Goal: Communication & Community: Answer question/provide support

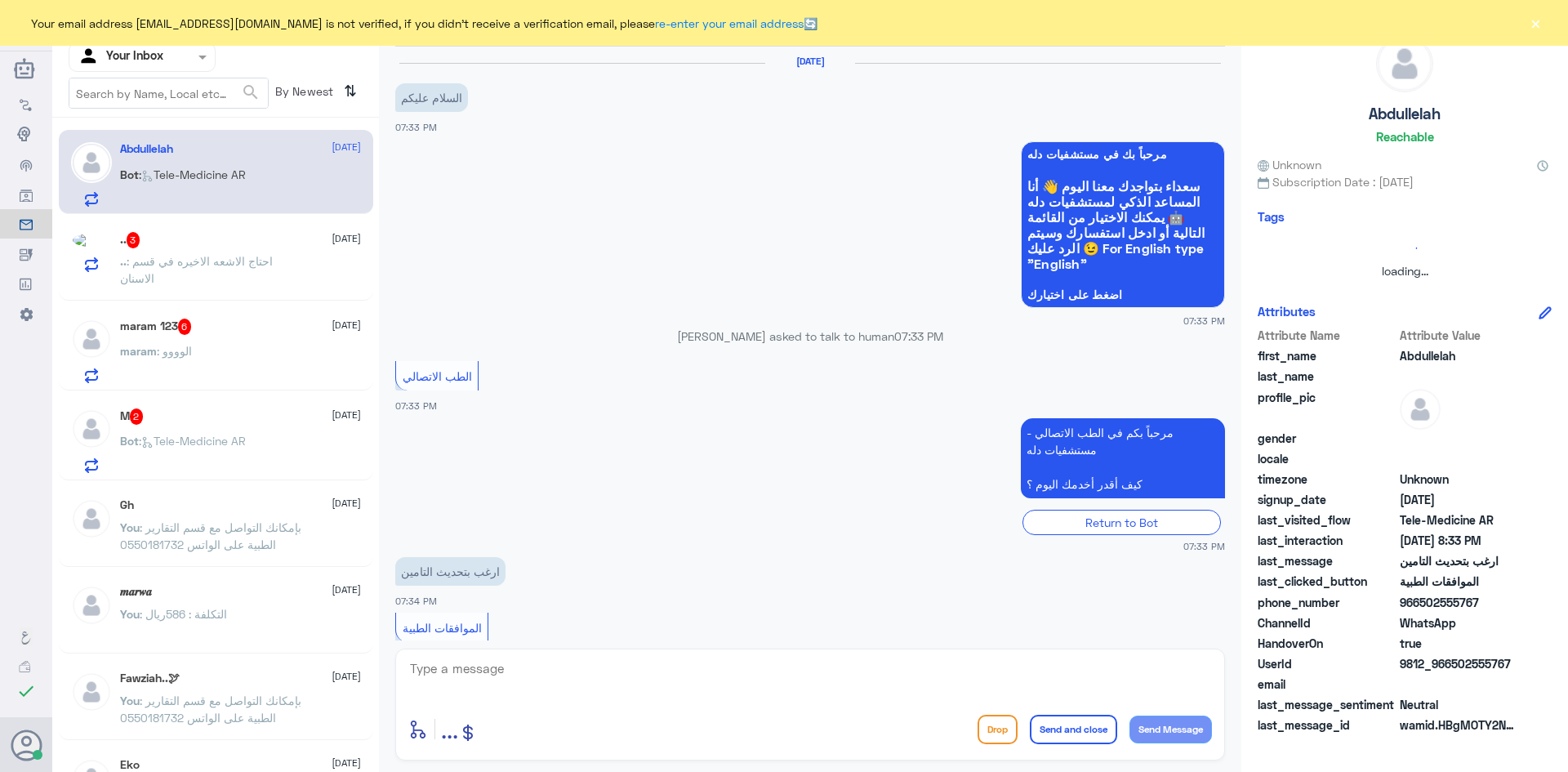
scroll to position [57, 0]
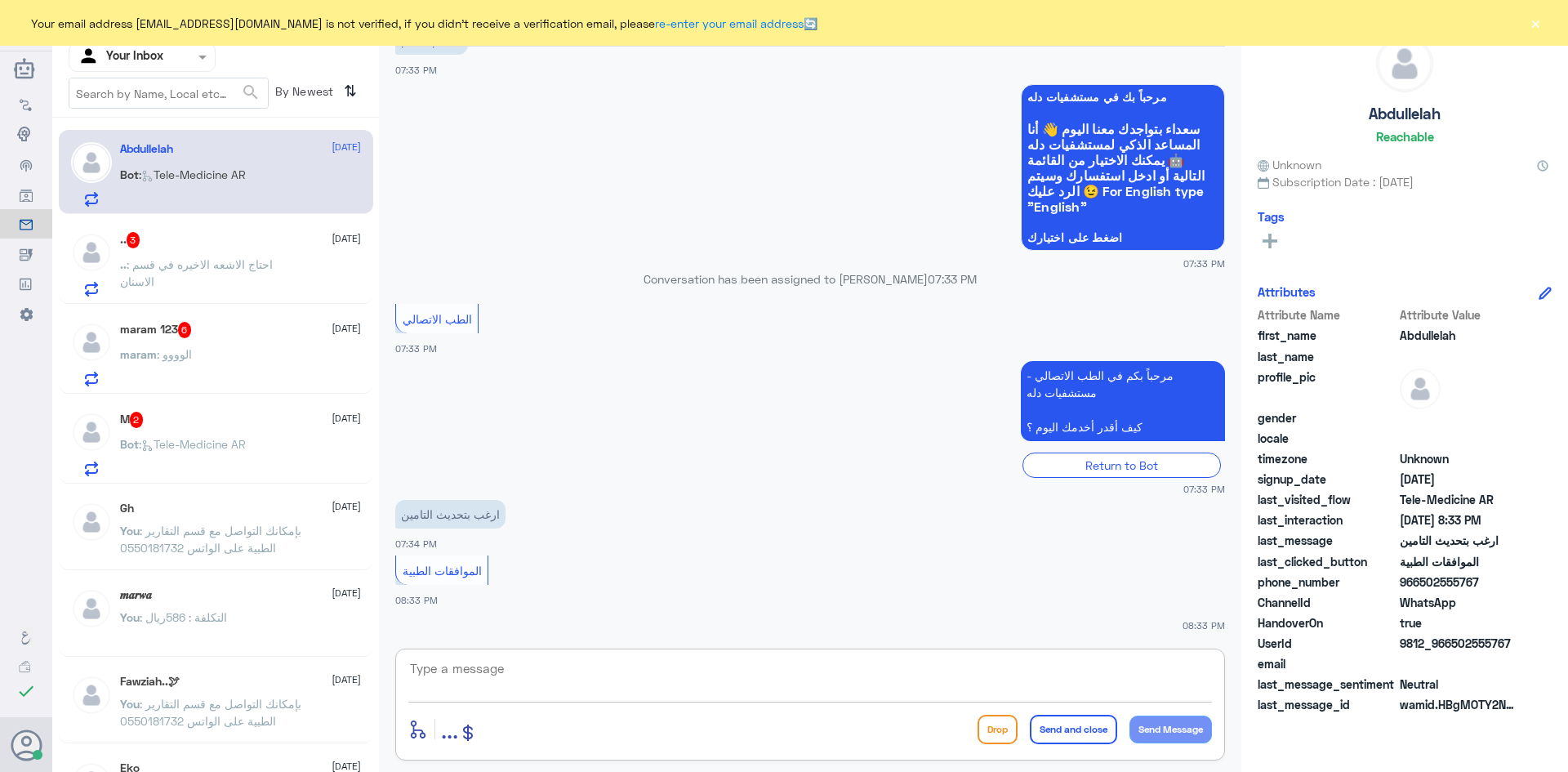
click at [522, 684] on textarea at bounding box center [810, 677] width 803 height 40
type textarea "l"
type textarea "مرحبا معك [PERSON_NAME] من الطب الاتصالي"
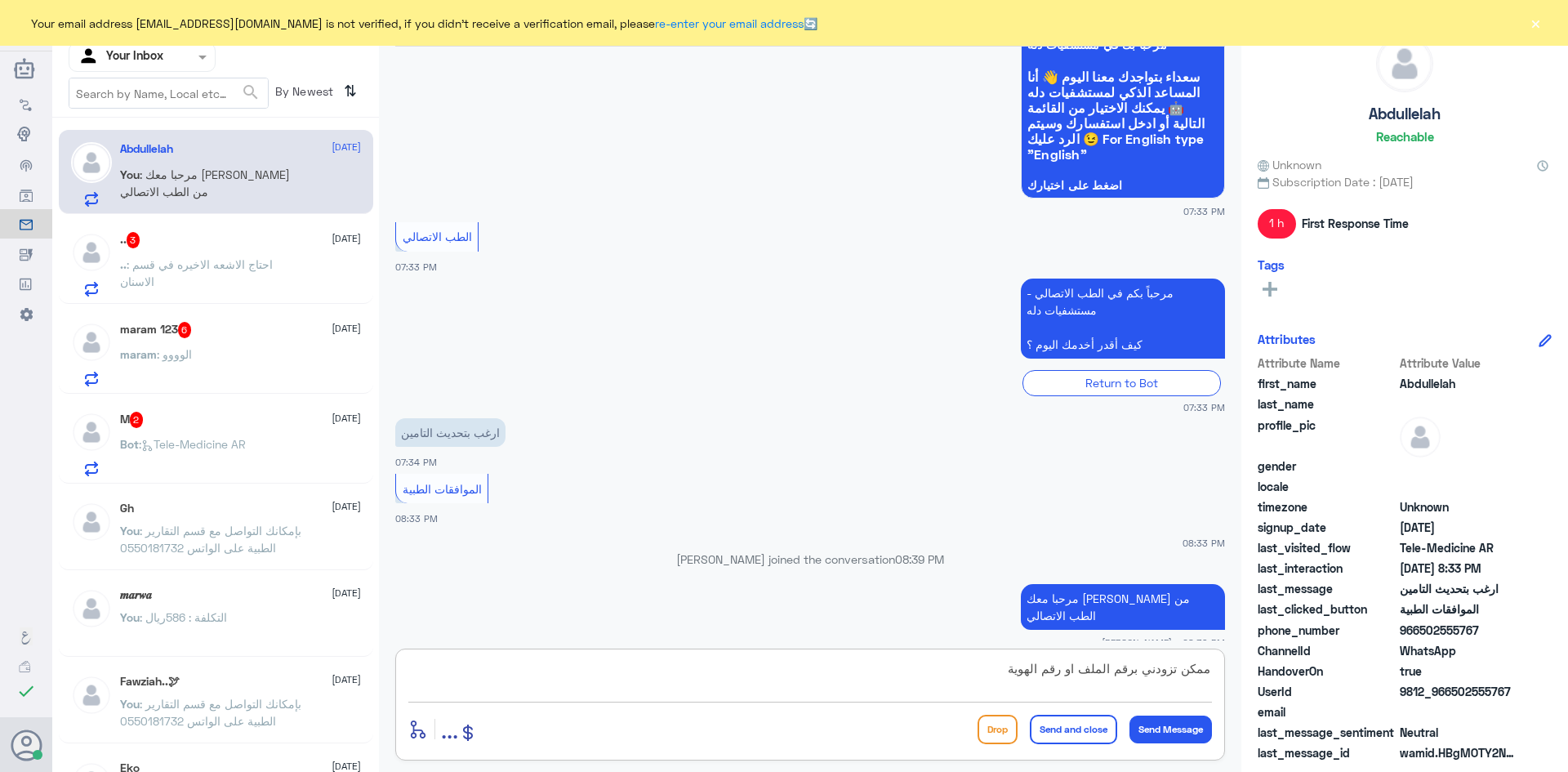
type textarea "ممكن تزودني برقم الملف او رقم الهوية"
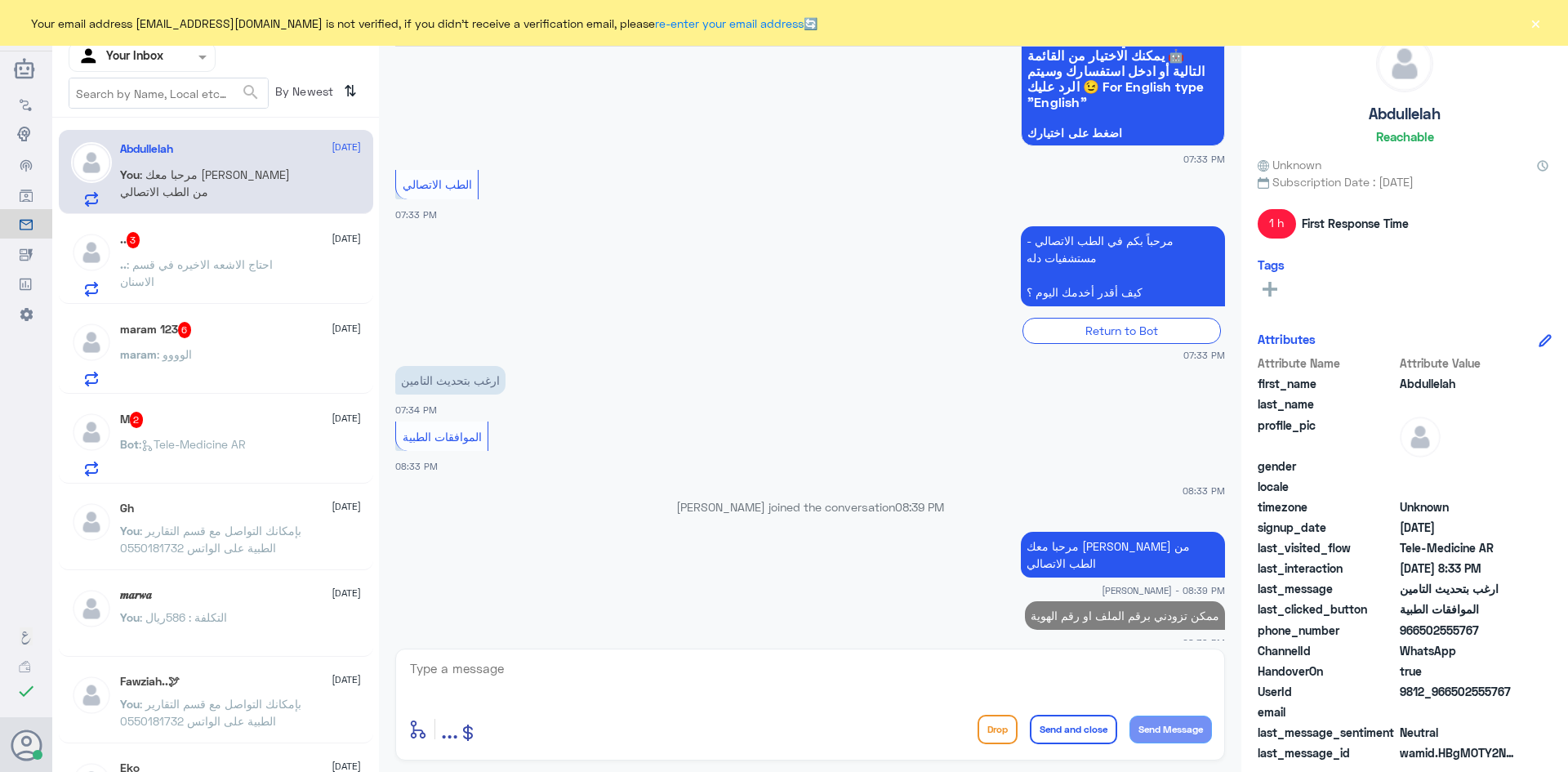
click at [306, 261] on div ".. : احتاج الاشعه الاخيره في قسم الاسنان" at bounding box center [241, 277] width 241 height 37
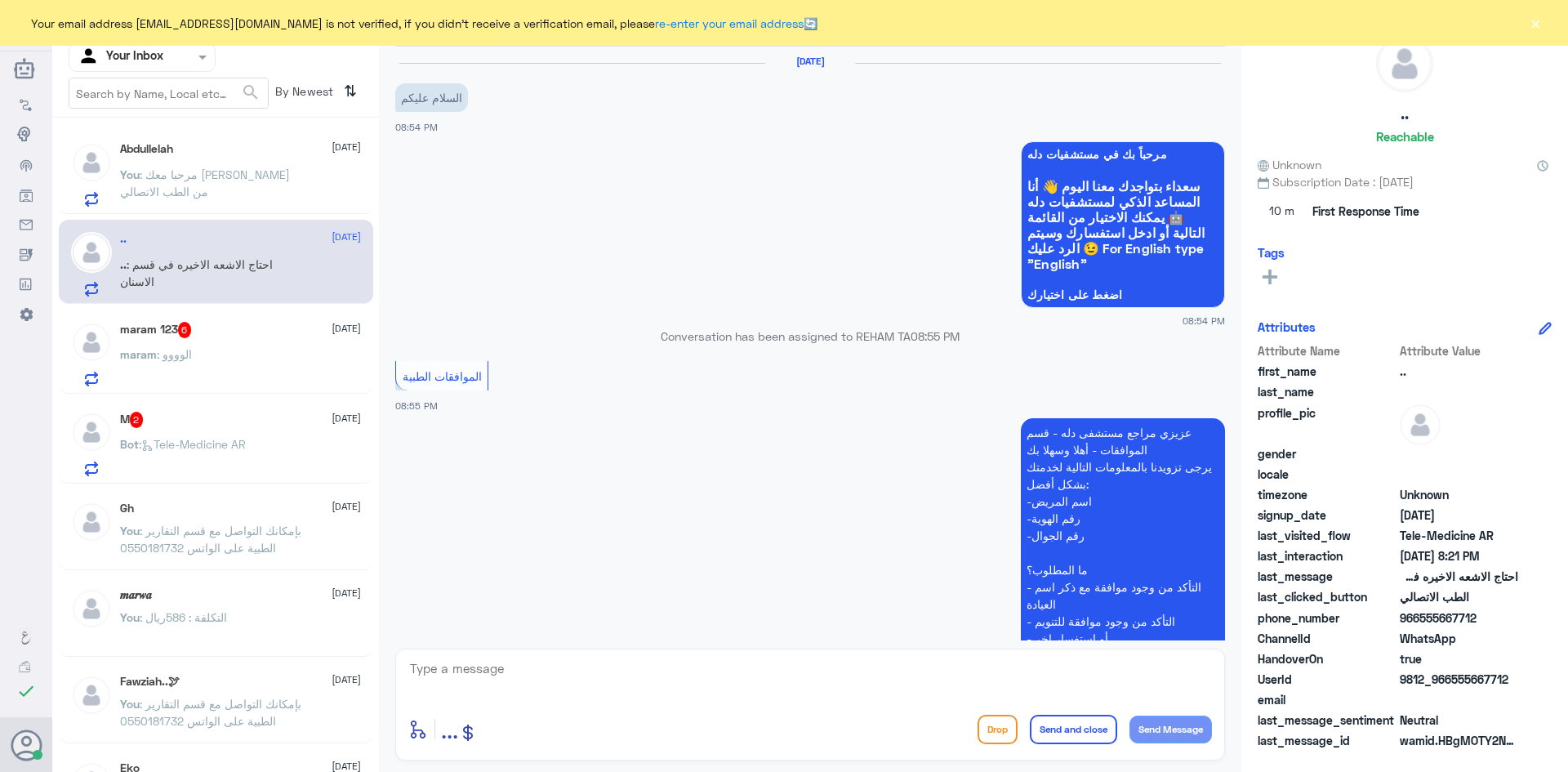
scroll to position [1040, 0]
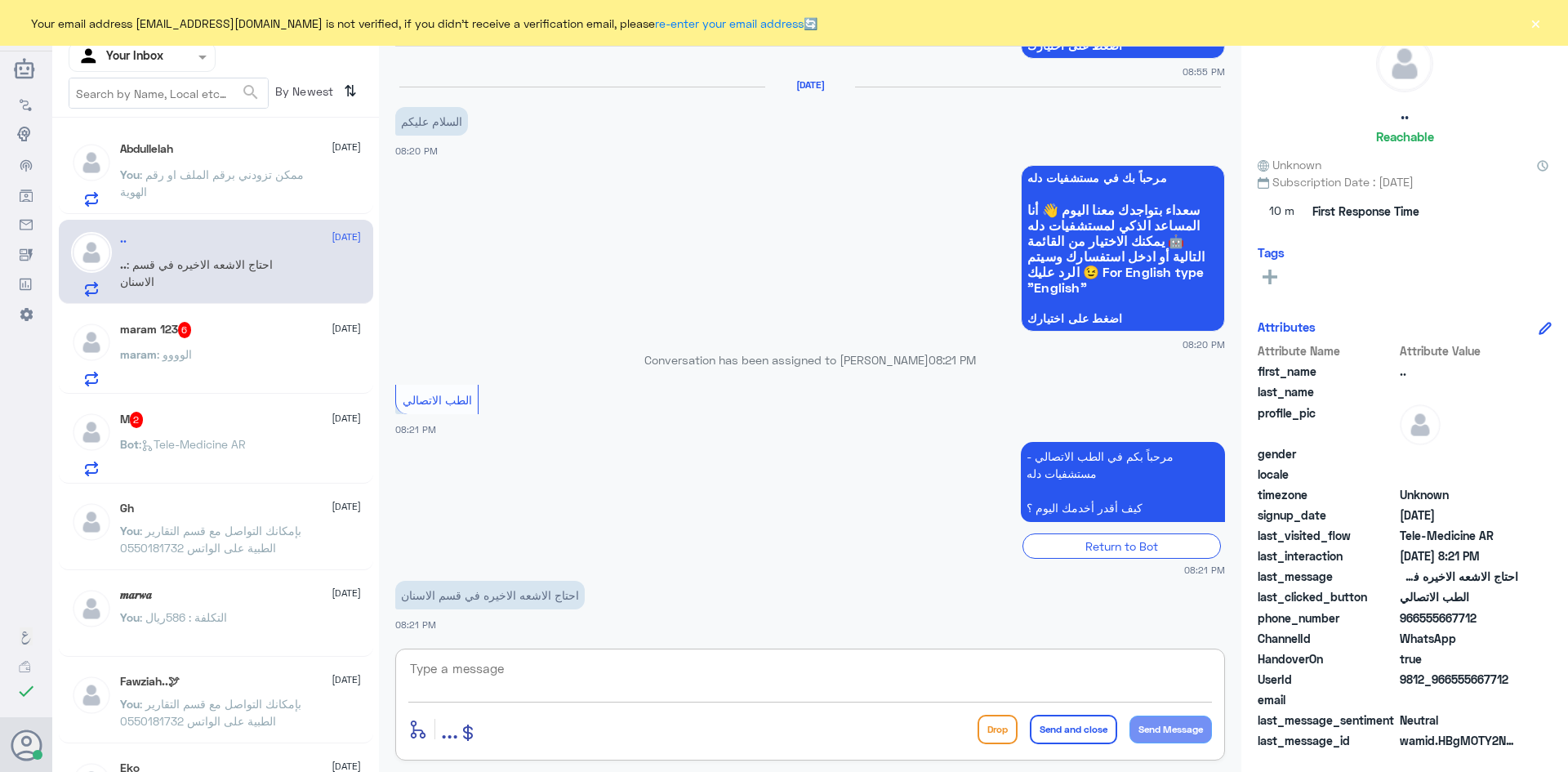
click at [640, 671] on textarea at bounding box center [810, 677] width 803 height 40
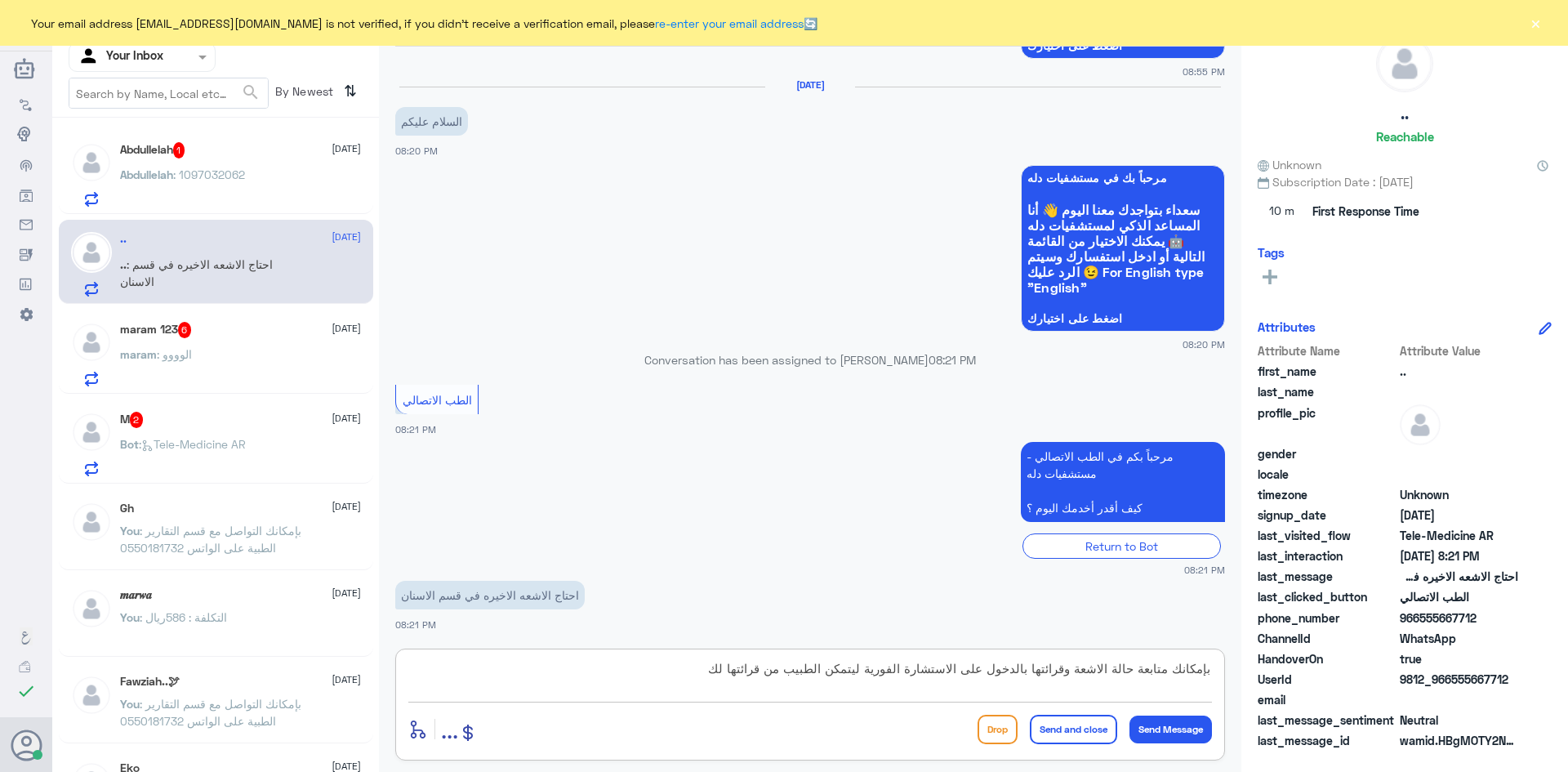
type textarea "بإمكانك متابعة حالة الاشعة وقرائتها بالدخول على الاستشارة الفورية ليتمكن الطبيب…"
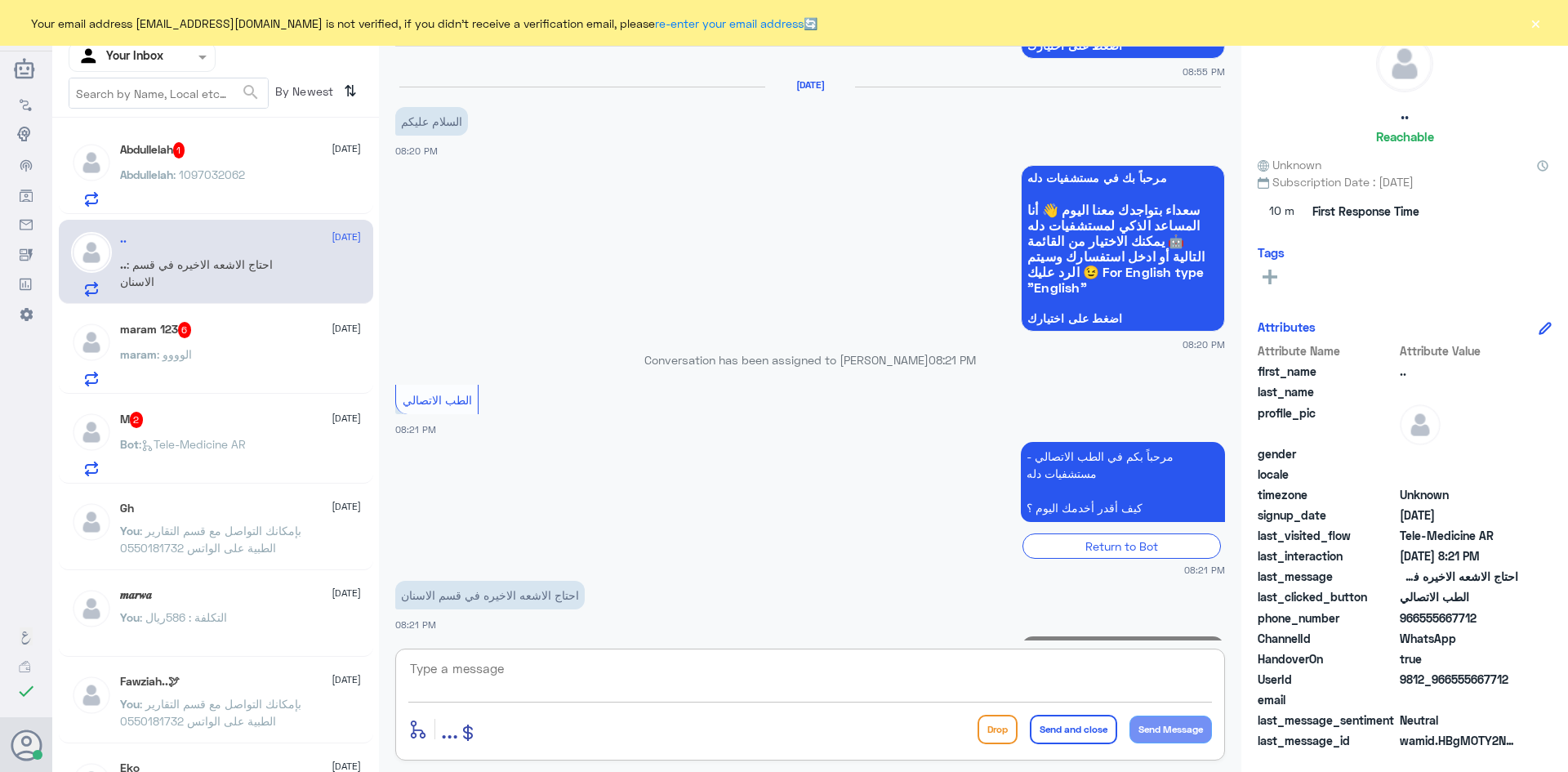
scroll to position [1126, 0]
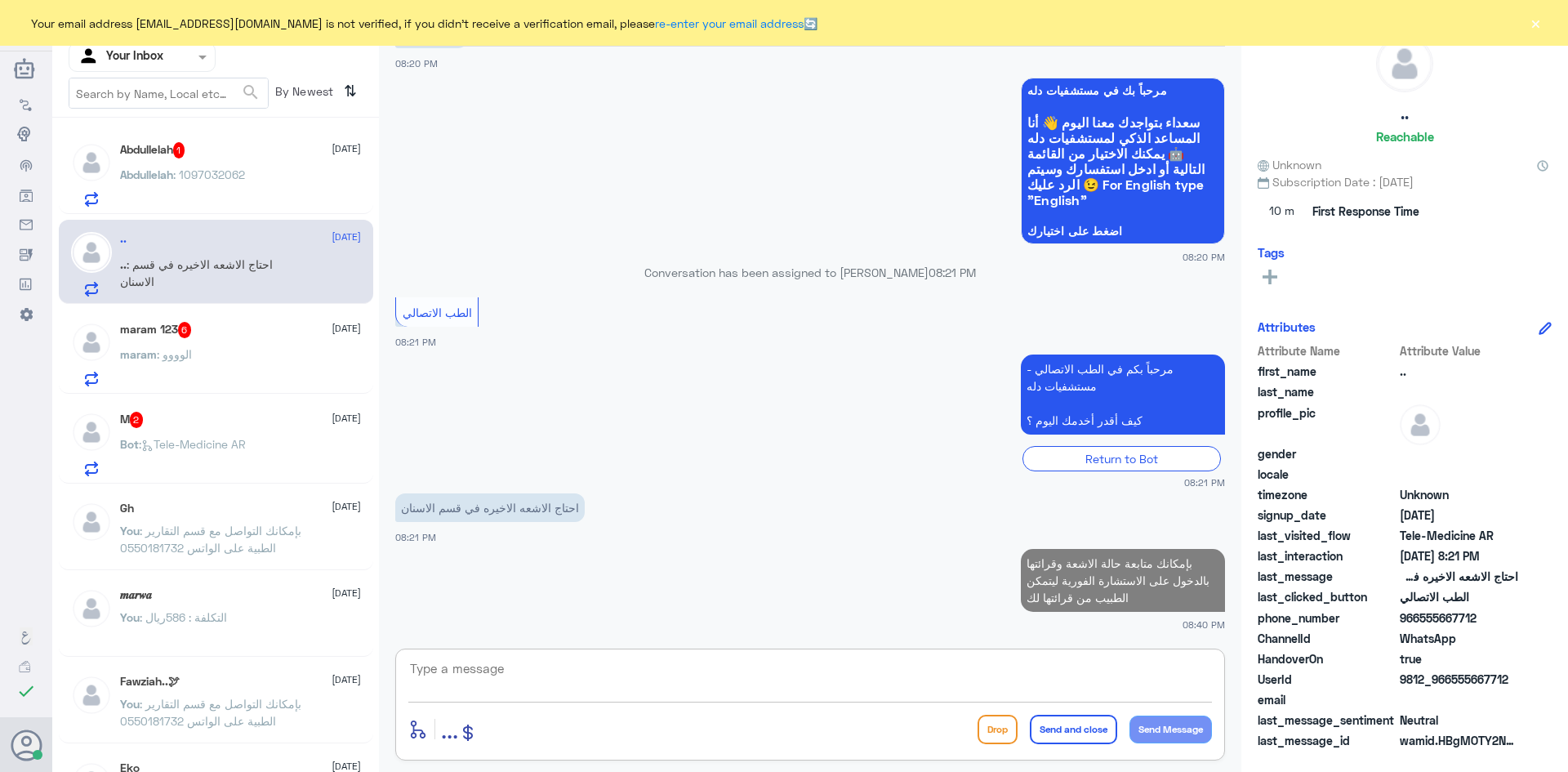
click at [278, 167] on div "Abdullelah 1 [DATE] [PERSON_NAME] : 1097032062" at bounding box center [241, 174] width 241 height 64
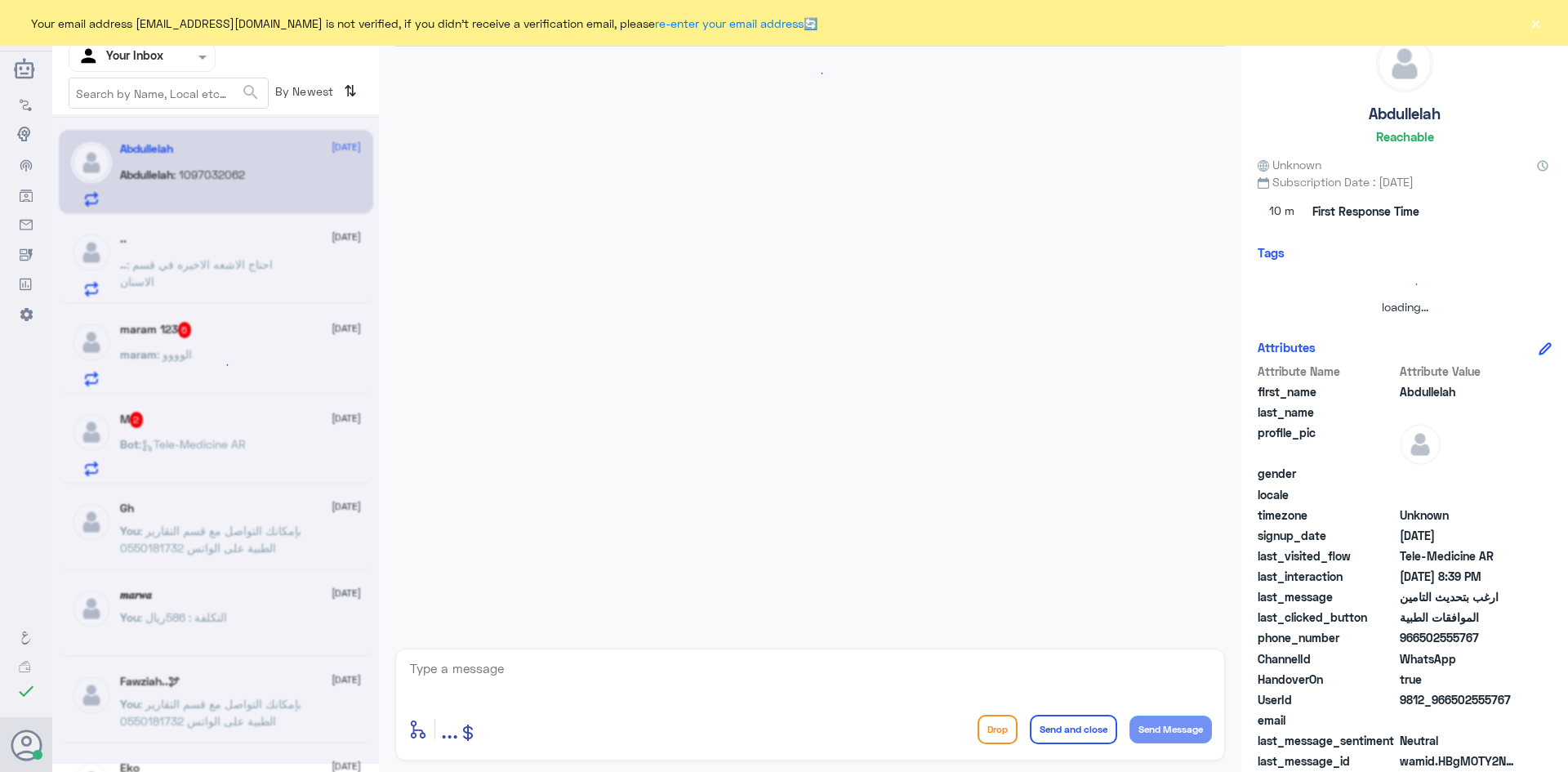
click at [615, 675] on textarea at bounding box center [810, 677] width 803 height 40
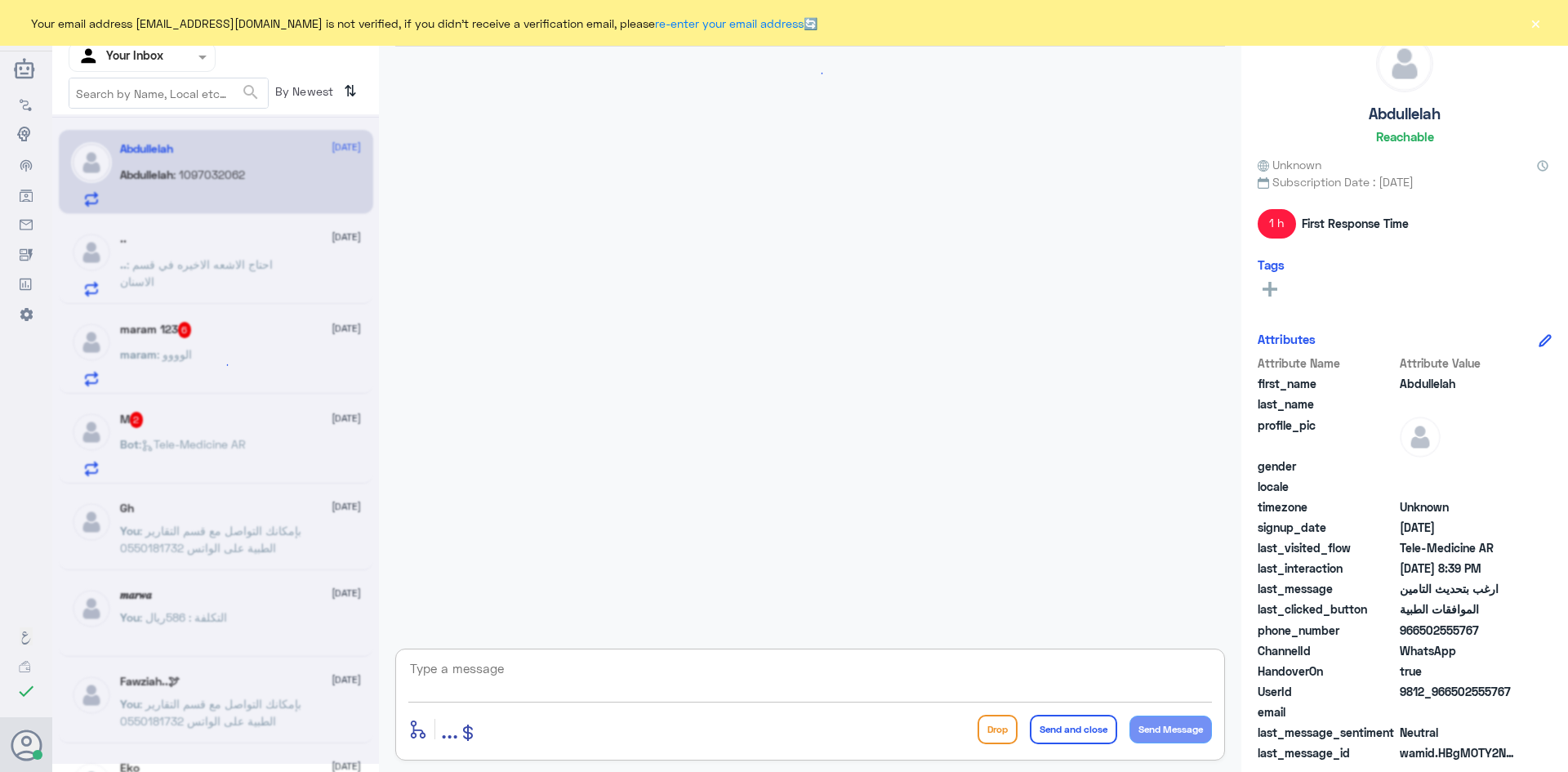
scroll to position [248, 0]
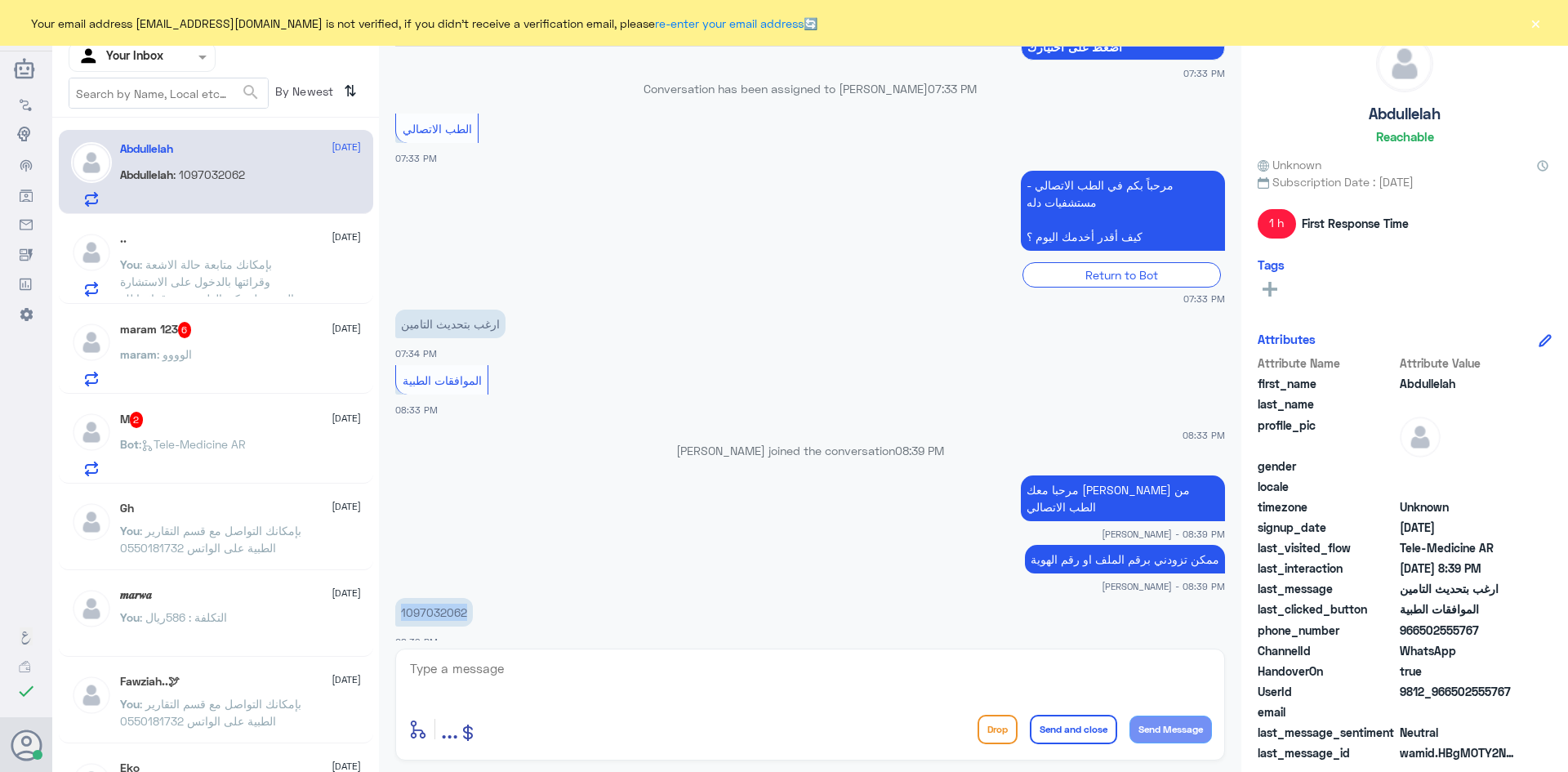
drag, startPoint x: 470, startPoint y: 597, endPoint x: 403, endPoint y: 601, distance: 67.1
click at [403, 601] on p "1097032062" at bounding box center [434, 612] width 78 height 29
copy p "1097032062"
click at [719, 684] on textarea at bounding box center [810, 677] width 803 height 40
type textarea "تم تحديث تأمينك"
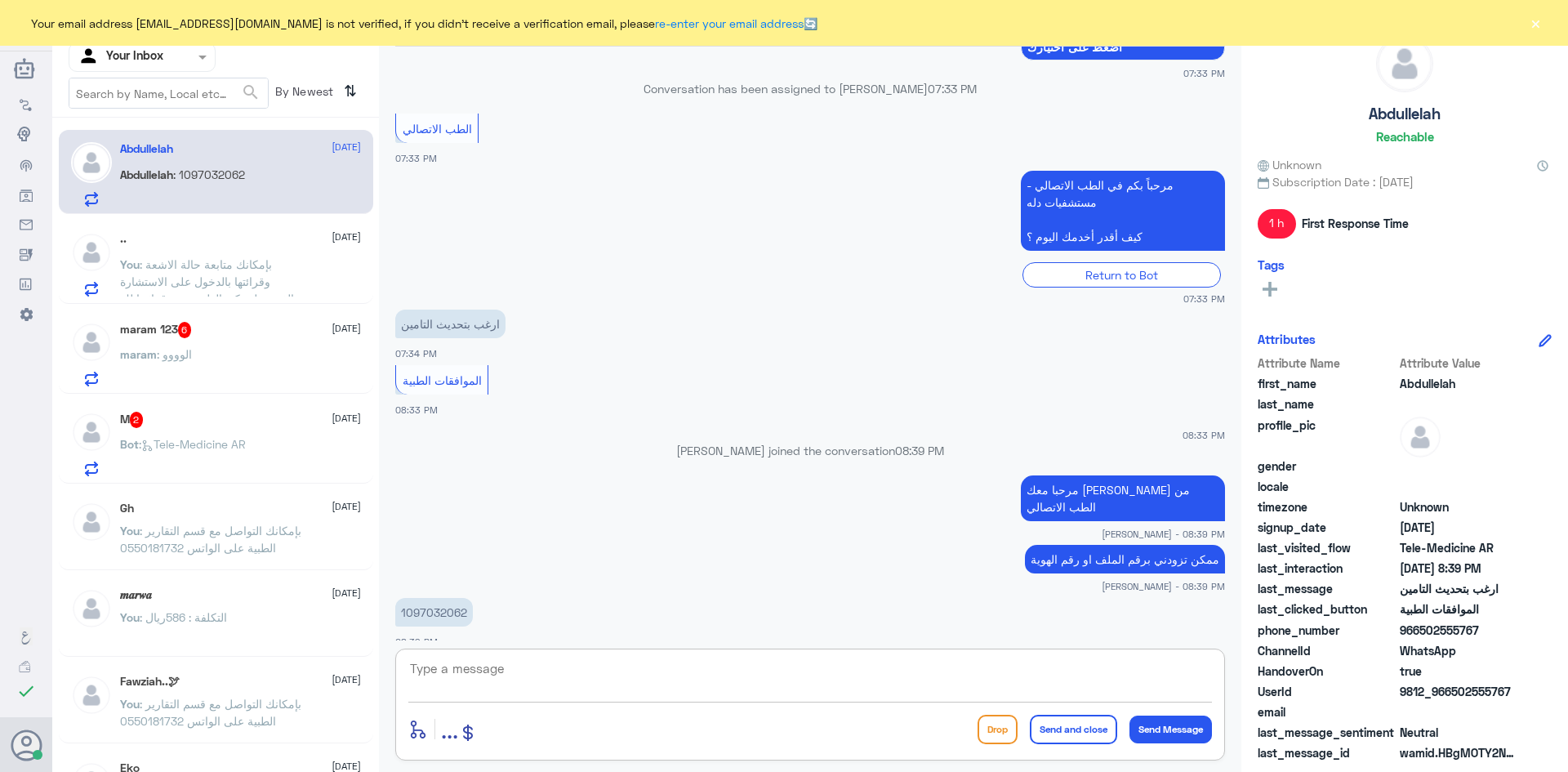
scroll to position [300, 0]
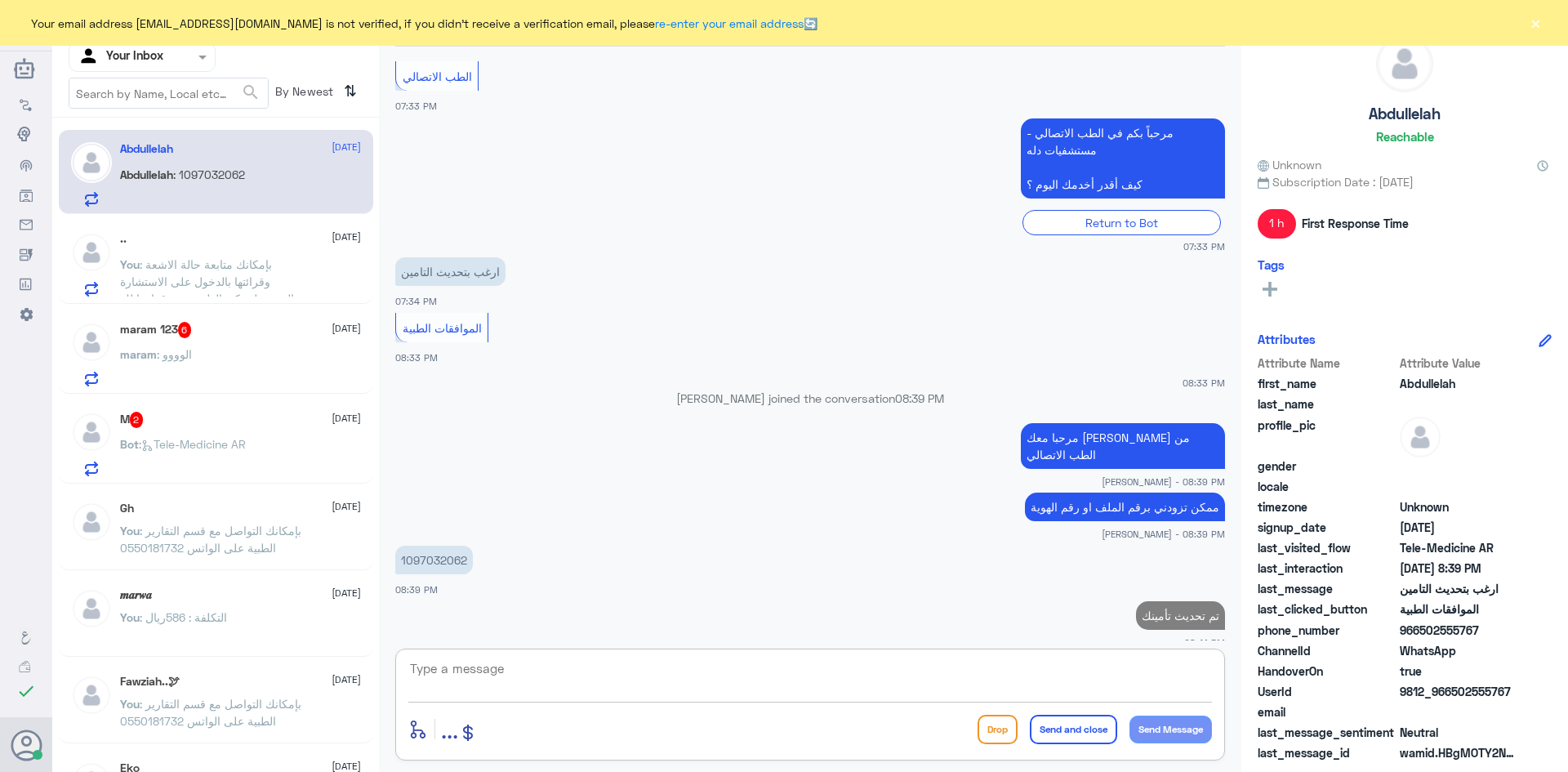
click at [286, 372] on div "maram : الوووو" at bounding box center [241, 367] width 241 height 37
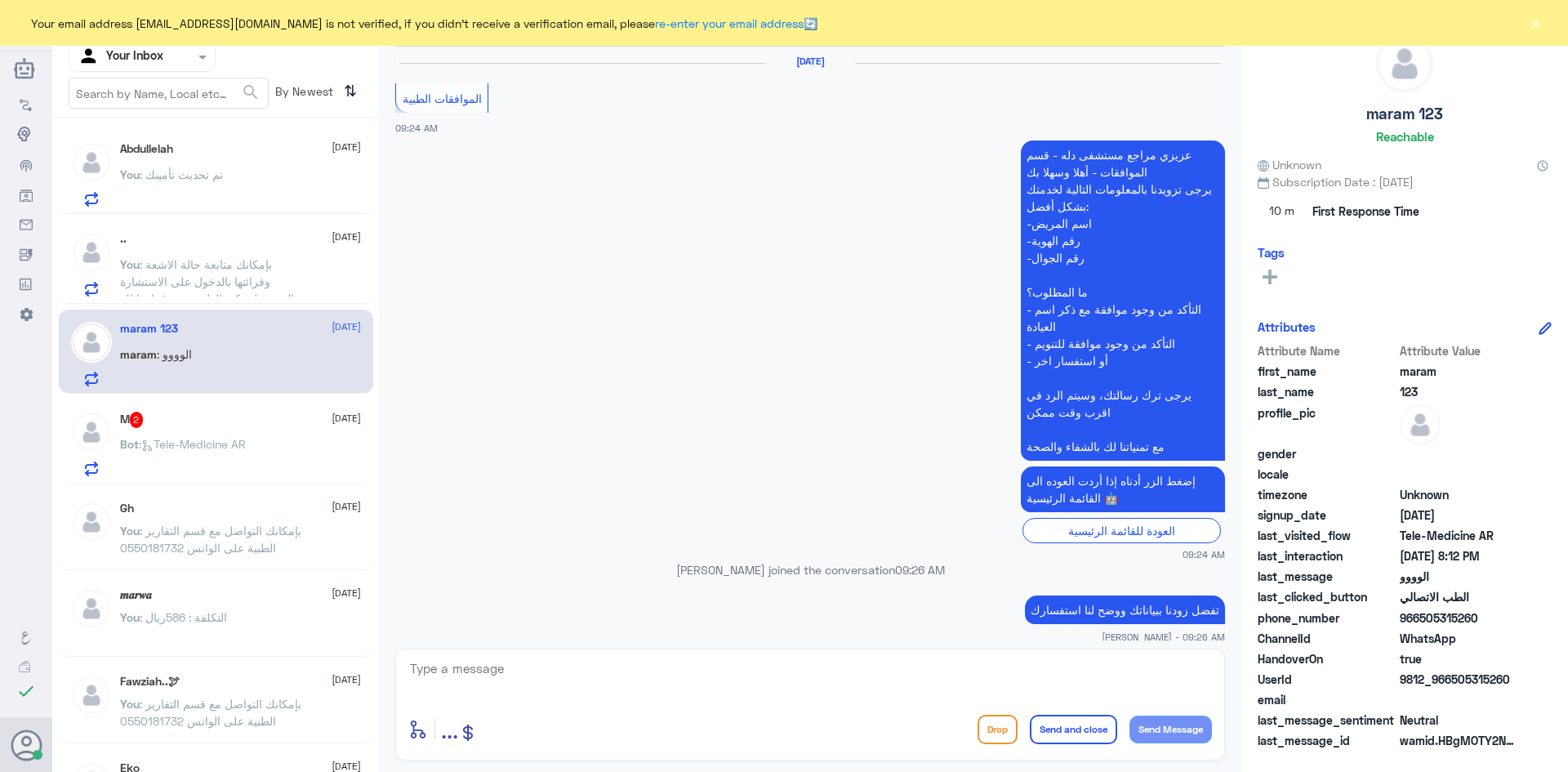
scroll to position [1115, 0]
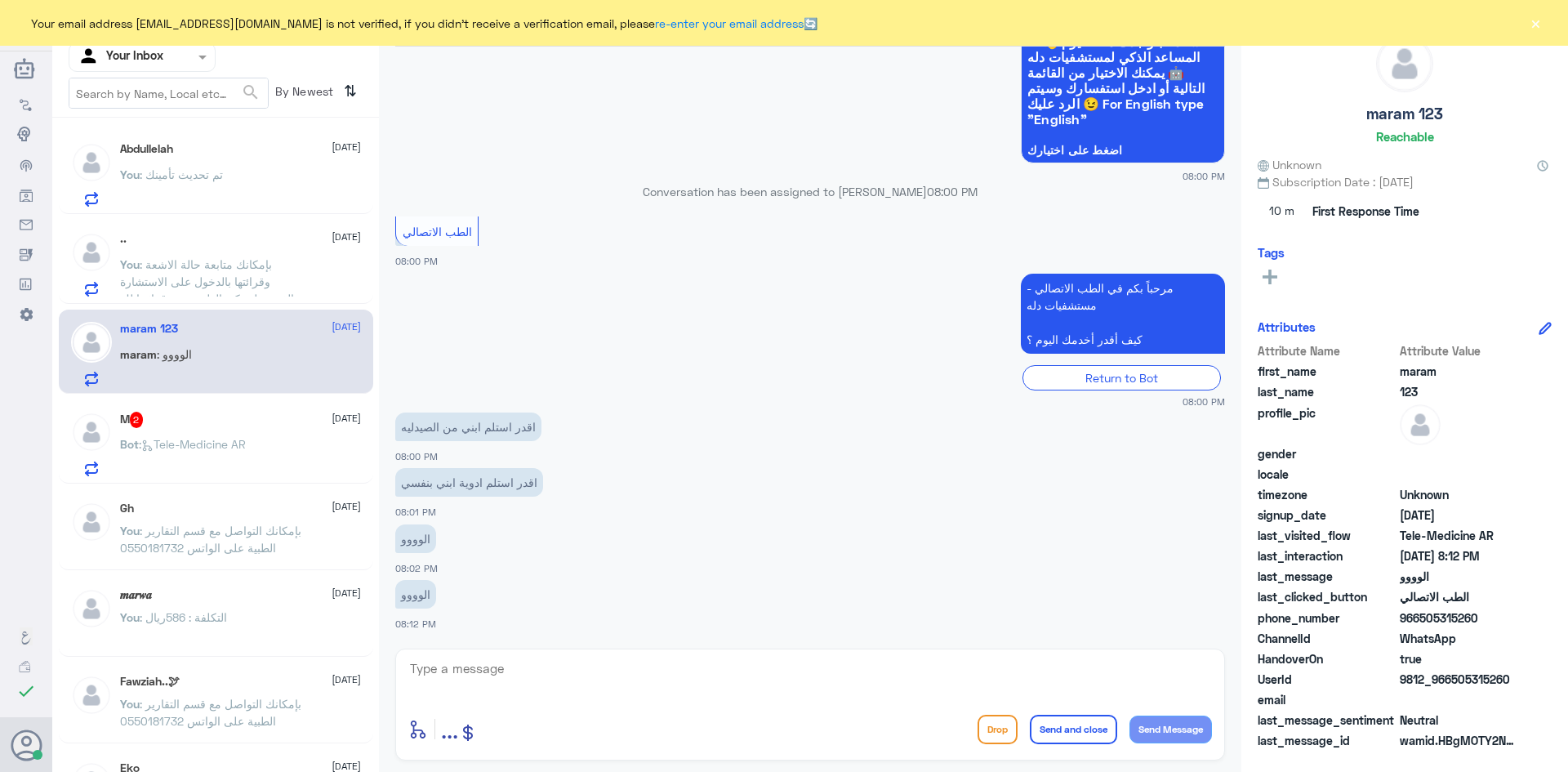
click at [585, 652] on div "enter flow name ... Drop Send and close Send Message" at bounding box center [810, 704] width 830 height 112
click at [580, 669] on textarea at bounding box center [810, 677] width 803 height 40
type textarea "مرحبا معك [PERSON_NAME] من الطب الاتصالي"
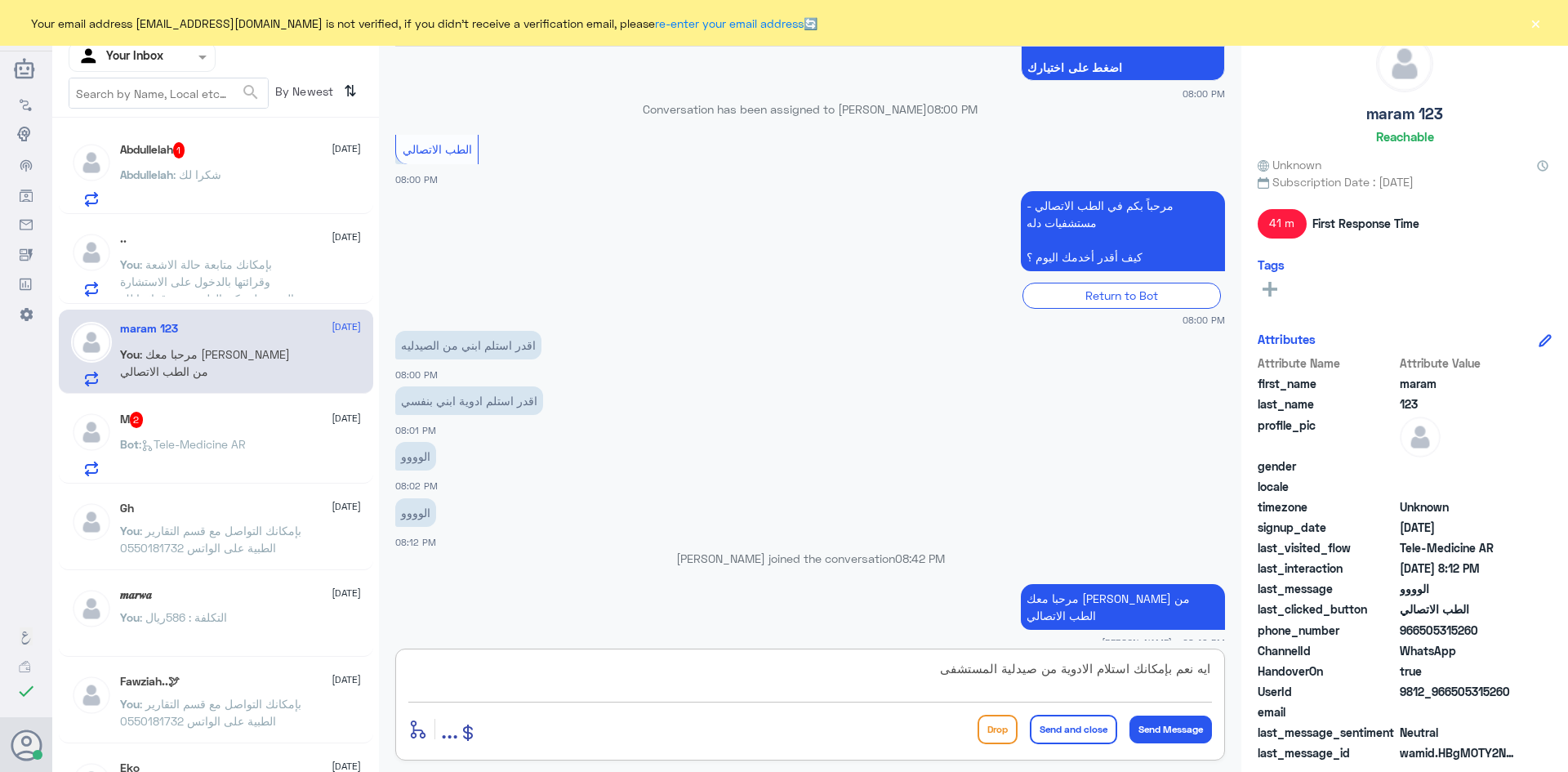
type textarea "ايه نعم بإمكانك استلام الادوية من صيدلية المستشفى"
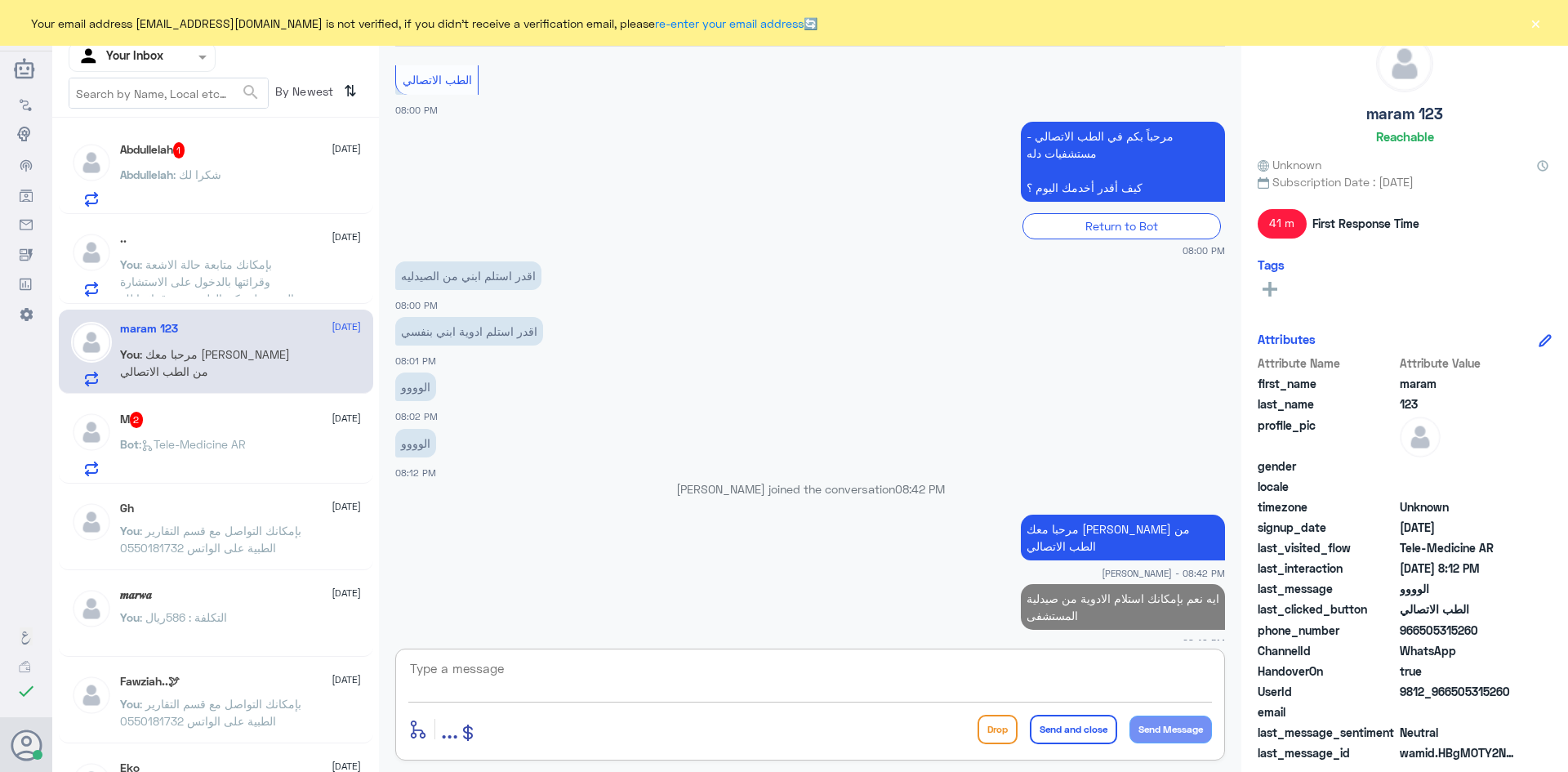
click at [272, 165] on div "Abdullelah 1 [DATE] [PERSON_NAME] : شكرا لك" at bounding box center [241, 174] width 241 height 64
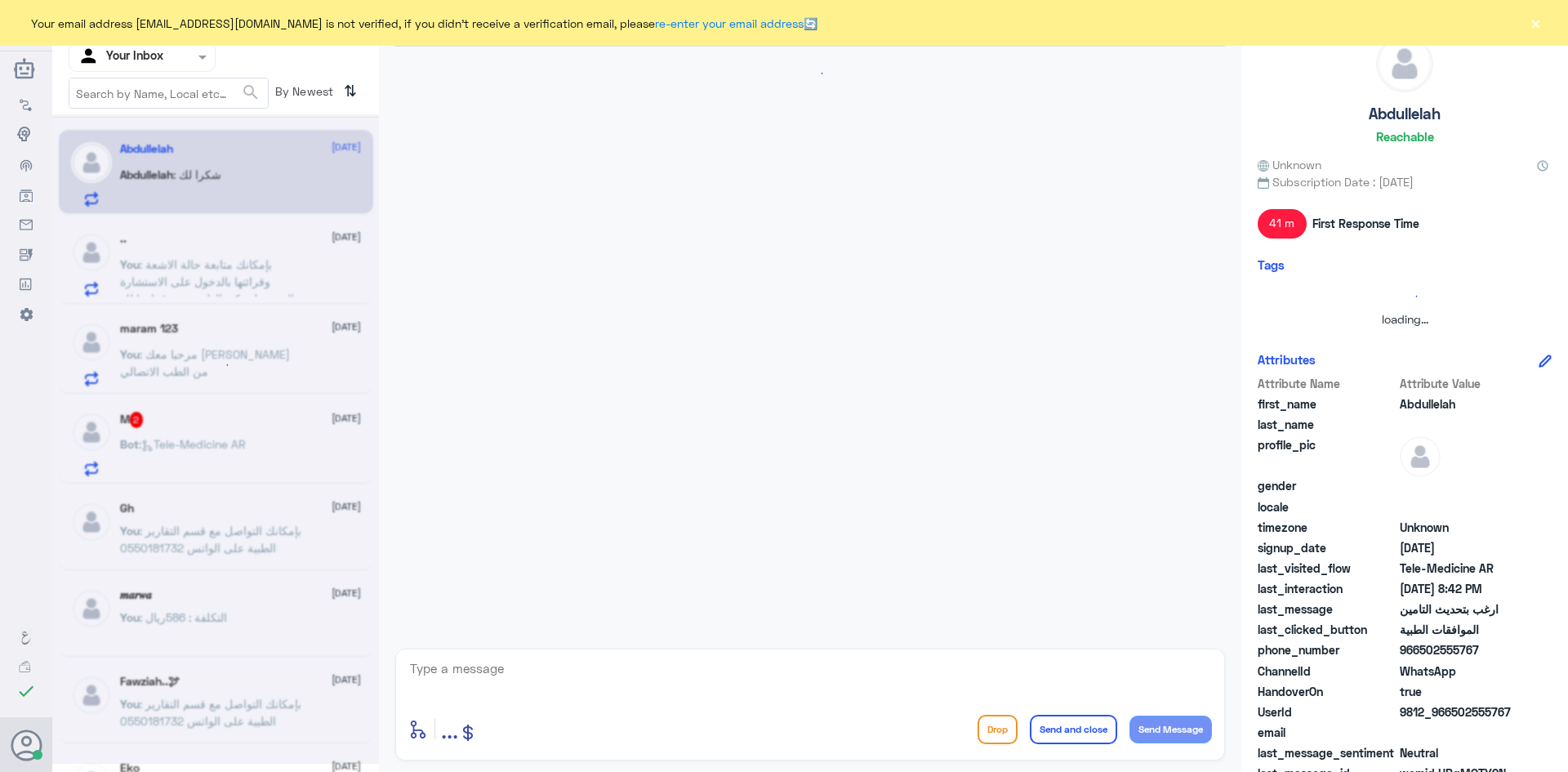
scroll to position [355, 0]
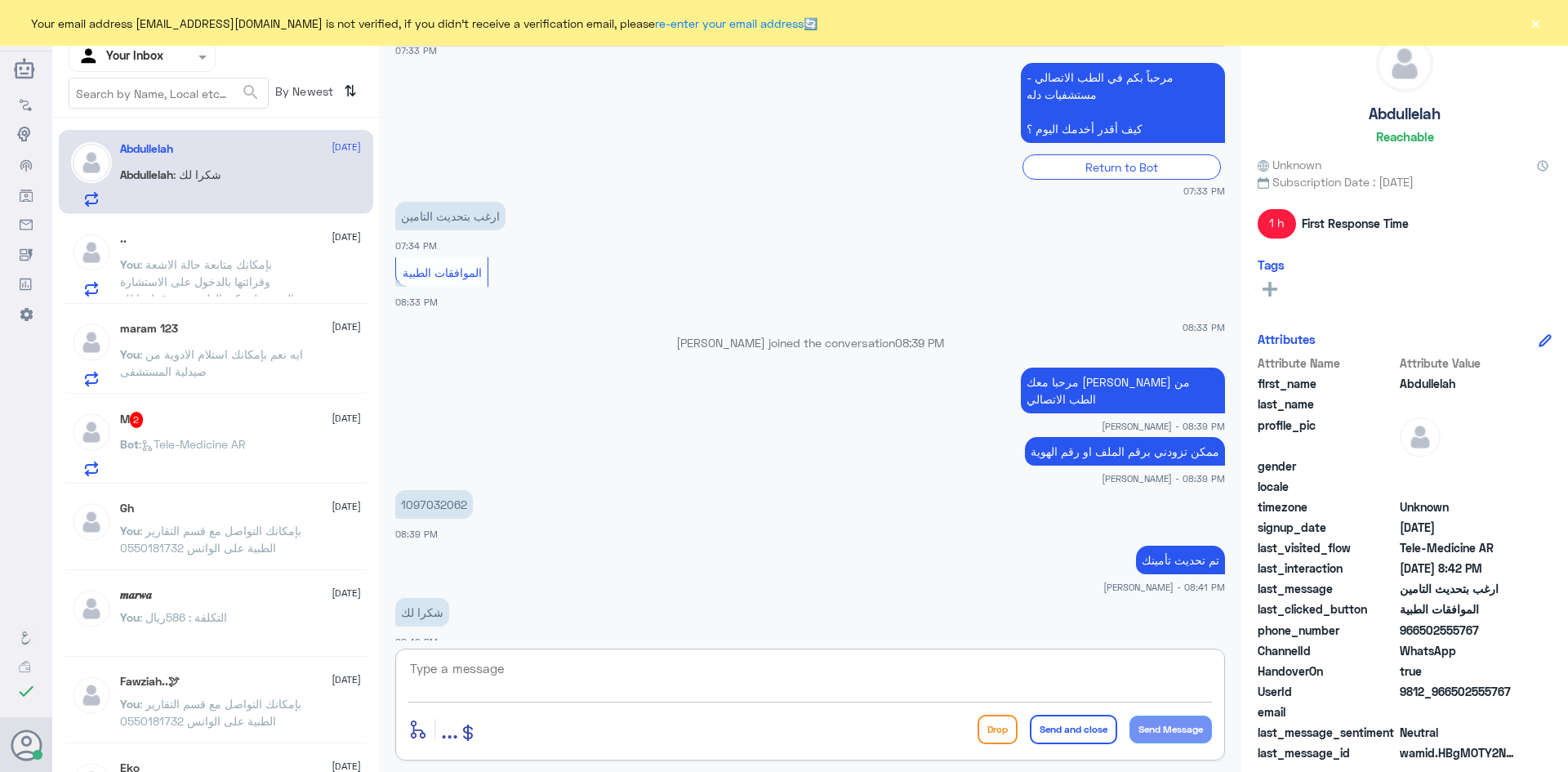
click at [675, 682] on textarea at bounding box center [810, 677] width 803 height 40
type textarea "العفو وتمنياتنا لك بدوام الصحة والعافية"
click at [1086, 737] on button "Send and close" at bounding box center [1073, 730] width 88 height 30
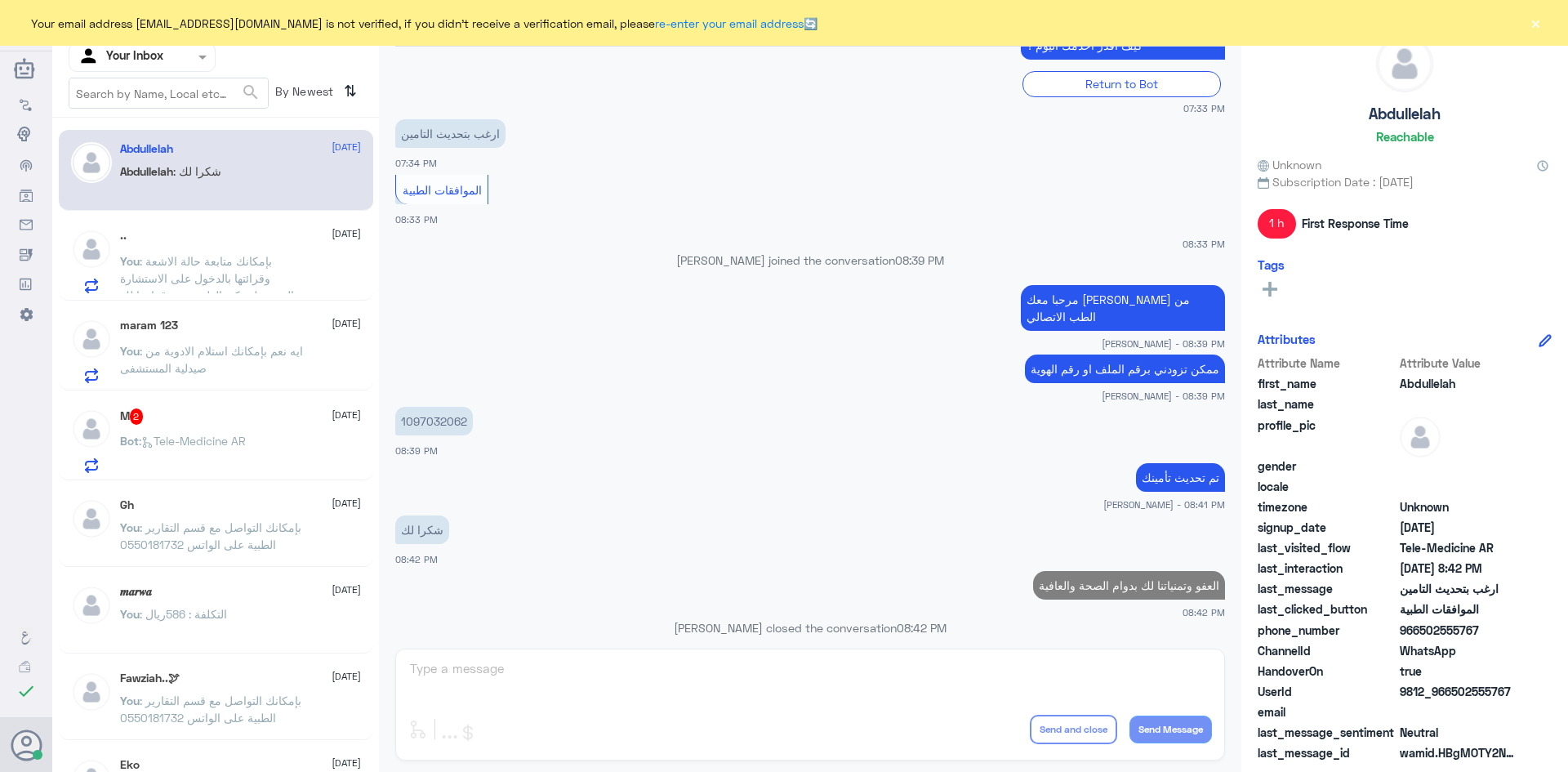
click at [231, 445] on span ": Tele-Medicine [GEOGRAPHIC_DATA]" at bounding box center [192, 440] width 107 height 14
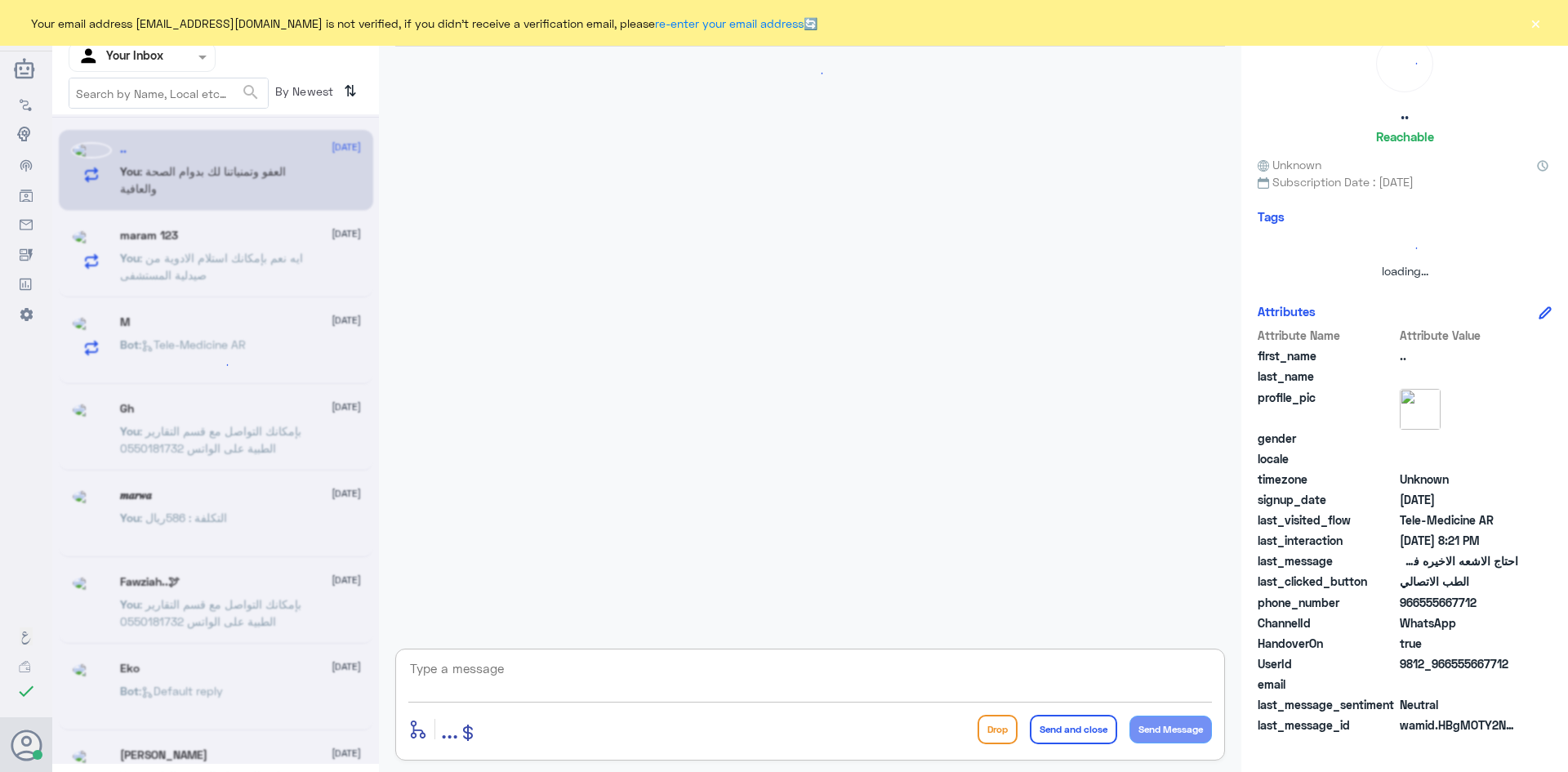
click at [863, 684] on textarea at bounding box center [810, 677] width 803 height 40
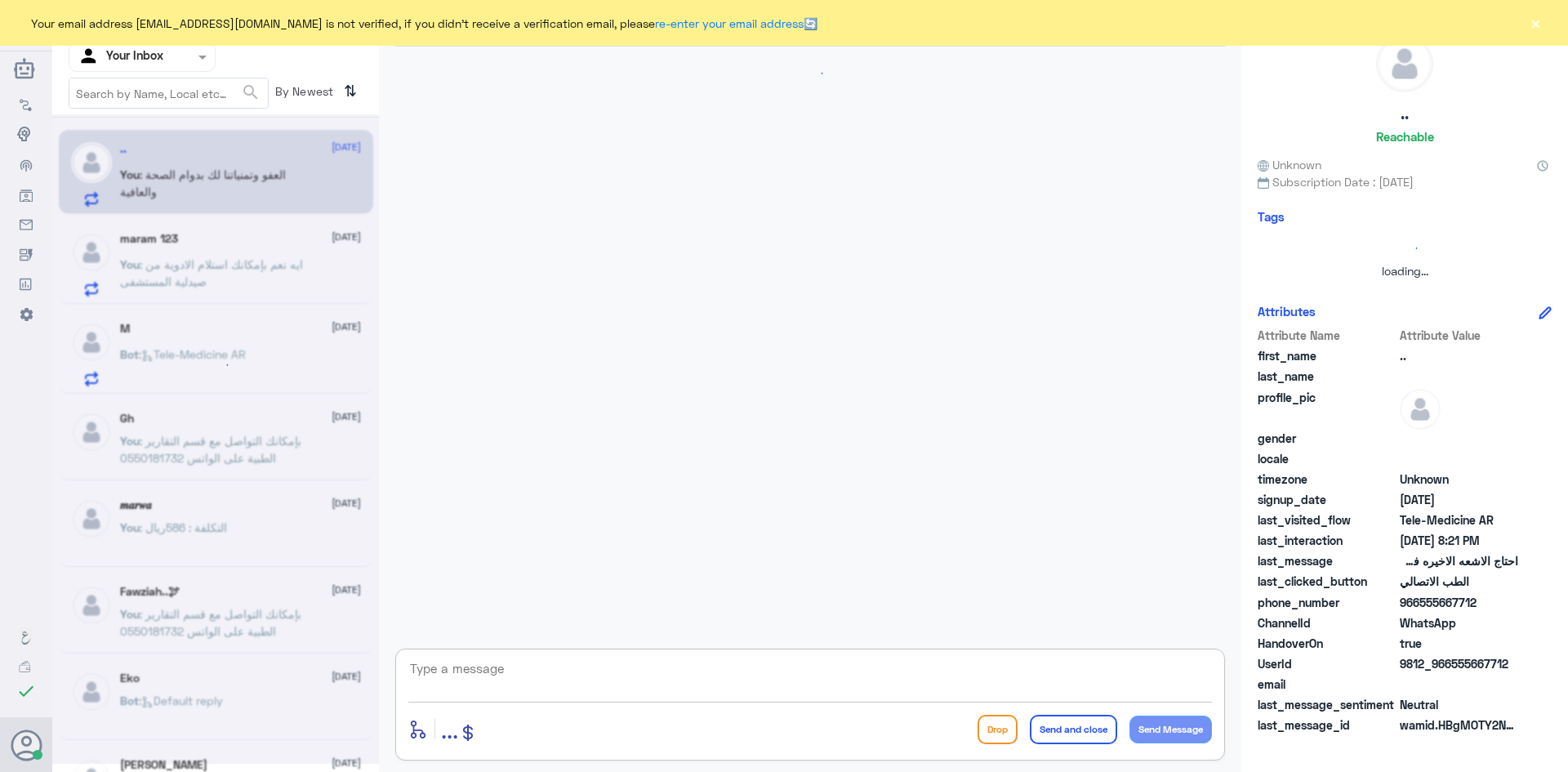
scroll to position [1156, 0]
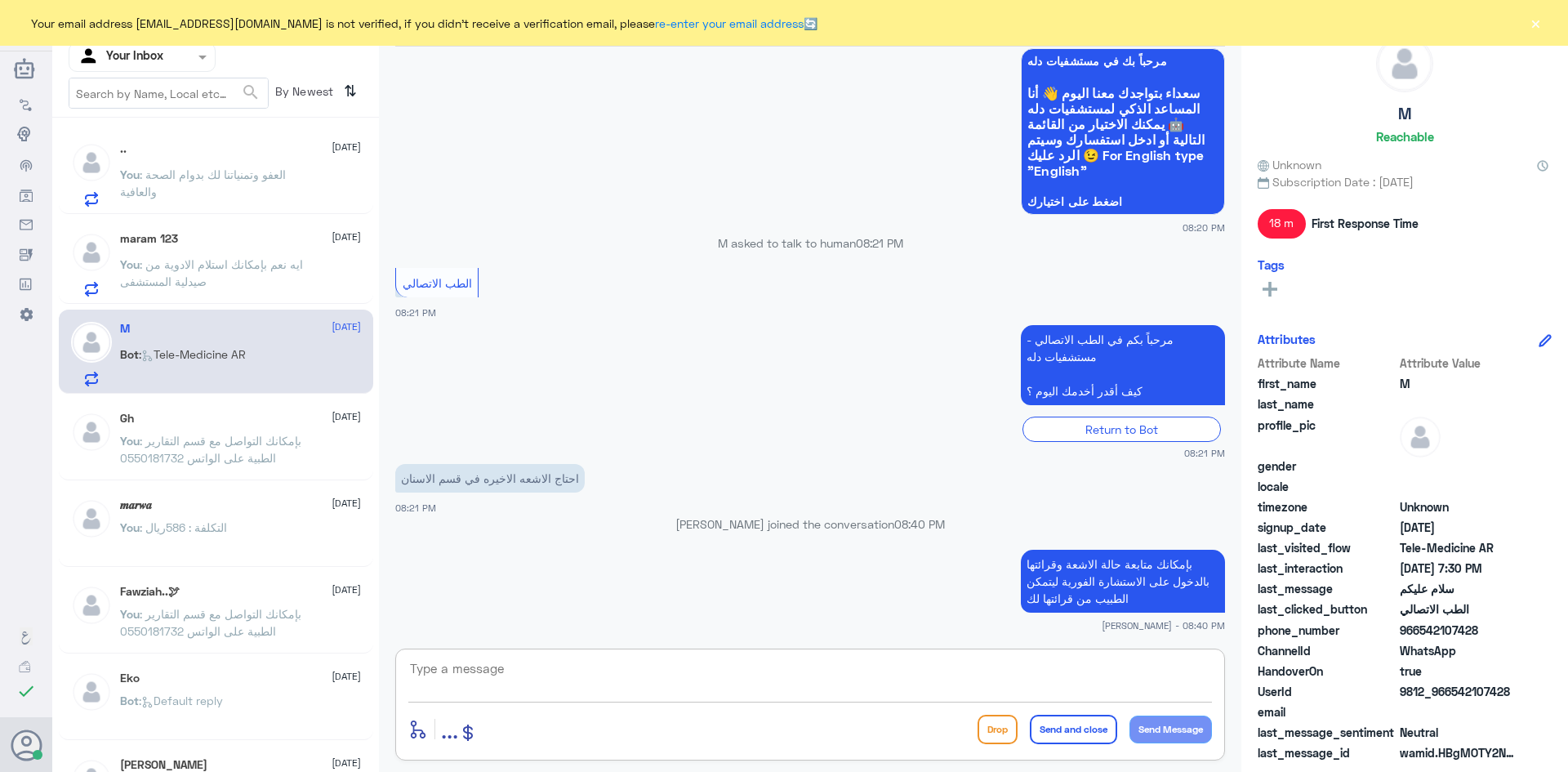
click at [238, 246] on div "maram 123 [DATE] You : ايه نعم بإمكانك استلام الادوية من صيدلية المستشفى" at bounding box center [241, 264] width 241 height 64
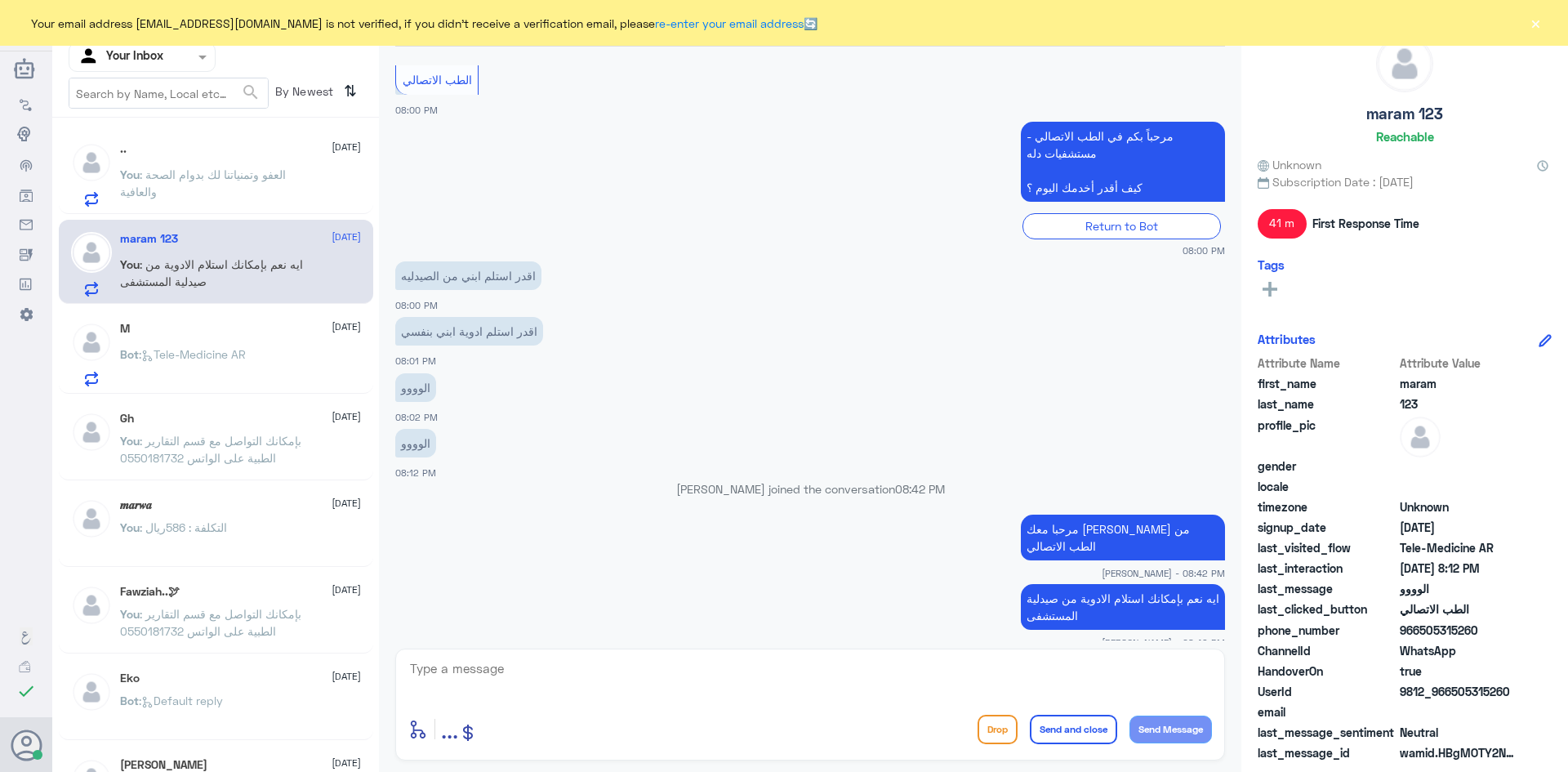
click at [241, 338] on div "M [DATE] Bot : Tele-Medicine AR" at bounding box center [241, 353] width 241 height 64
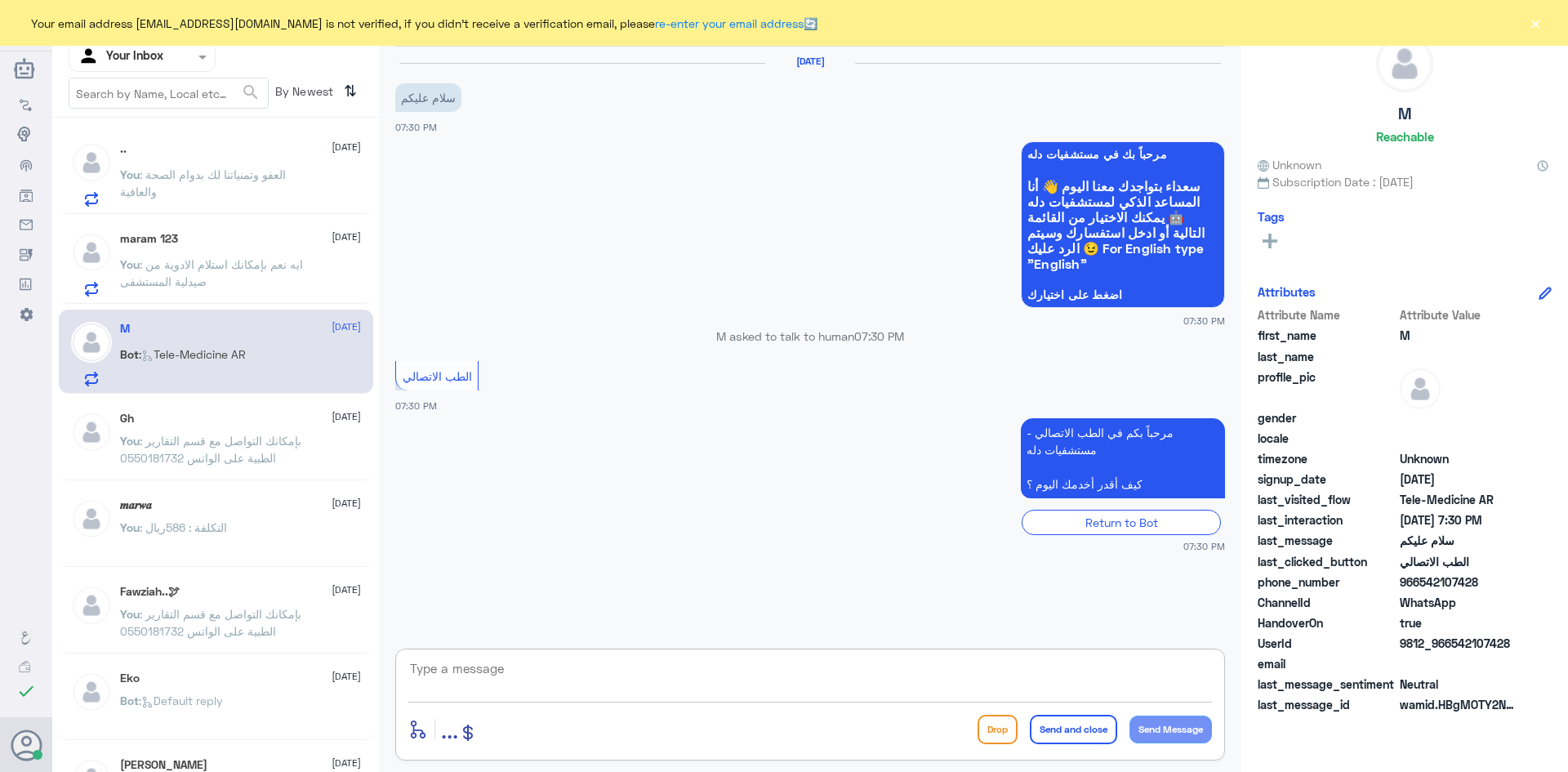
click at [725, 689] on textarea at bounding box center [810, 677] width 803 height 40
type textarea "مرحبا معك [PERSON_NAME] من الطب الاتصالي"
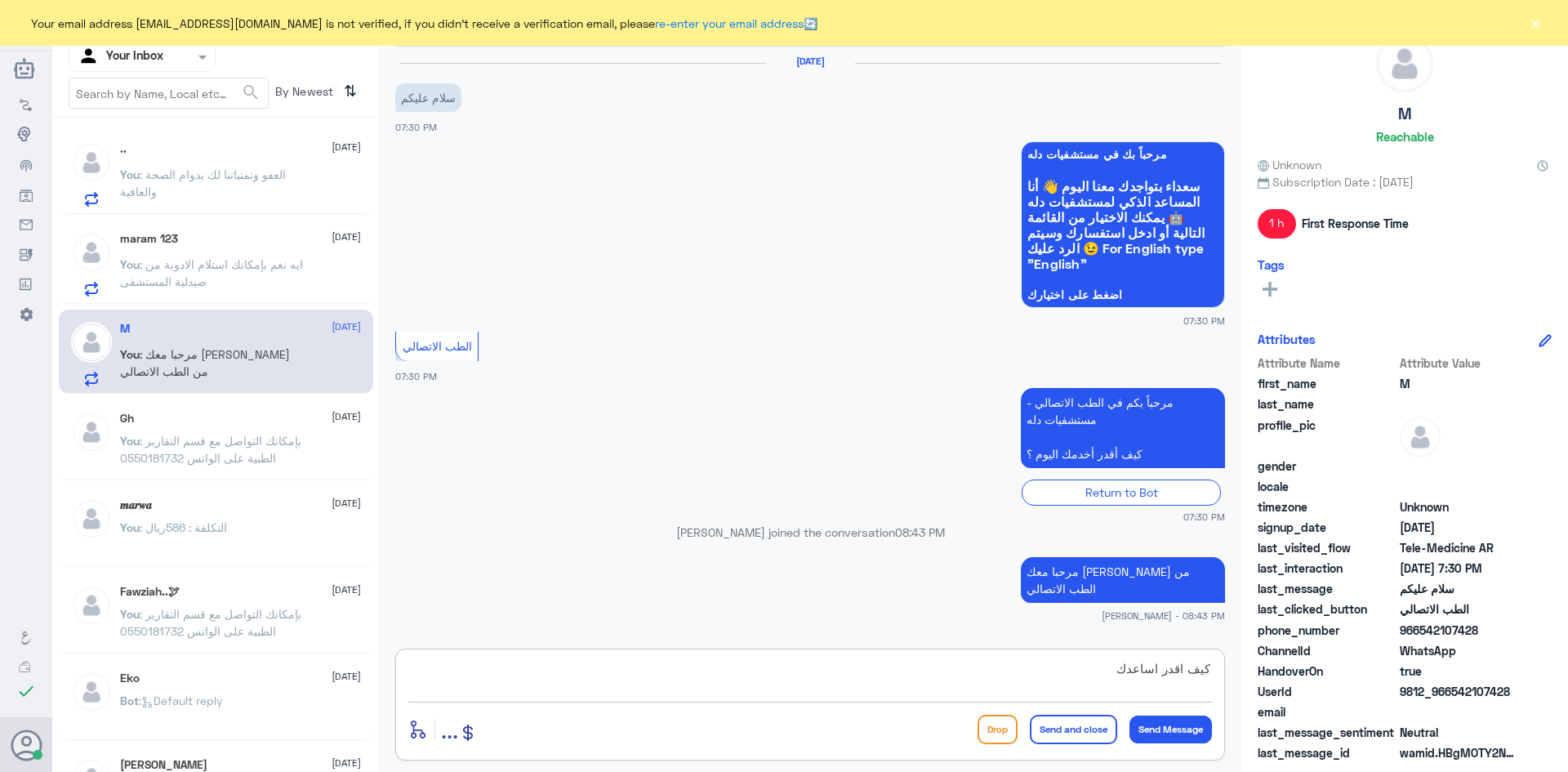
type textarea "كيف اقدر اساعدك"
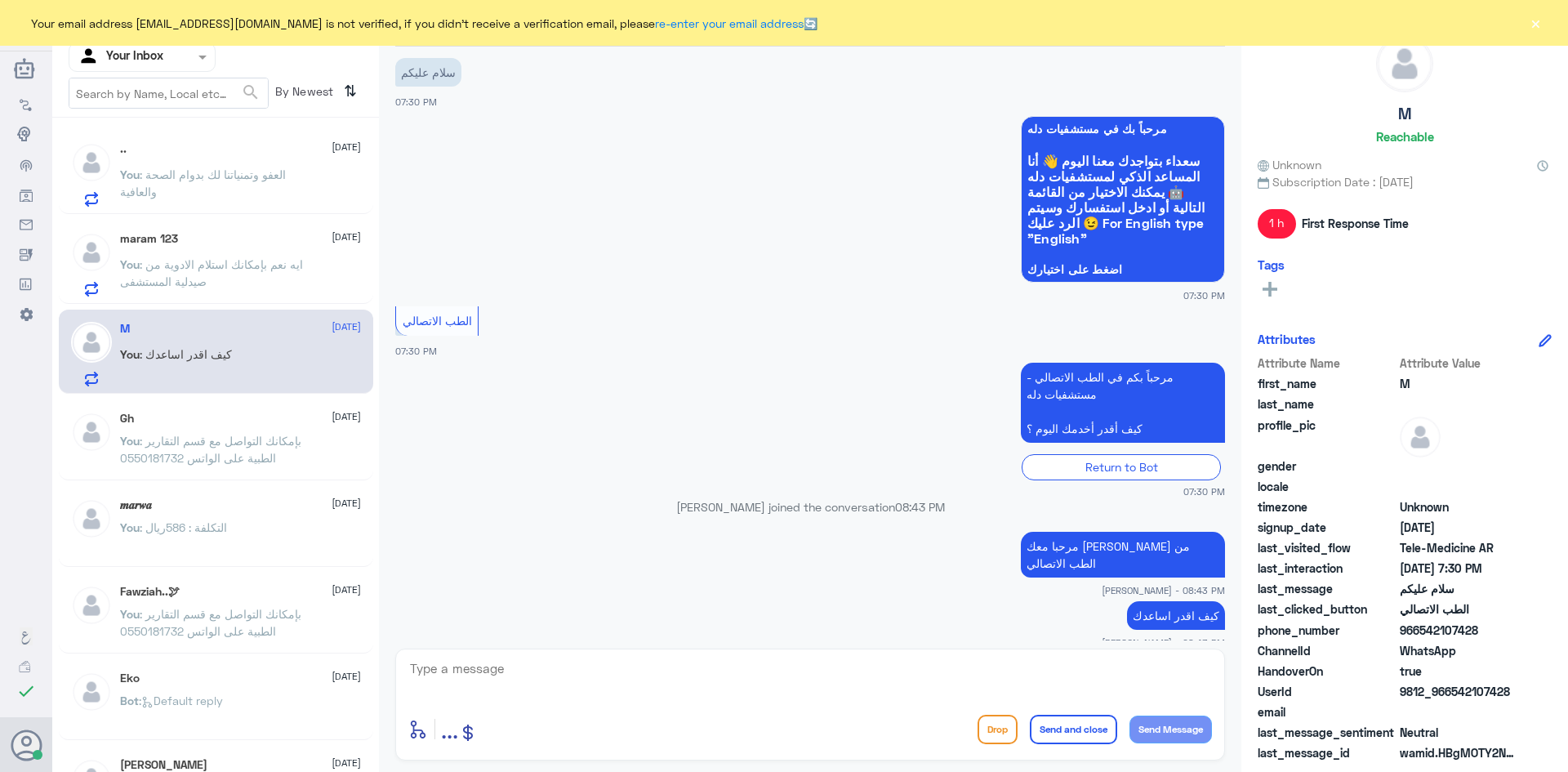
click at [259, 283] on p "You : ايه نعم بإمكانك استلام الادوية من صيدلية المستشفى" at bounding box center [212, 275] width 184 height 40
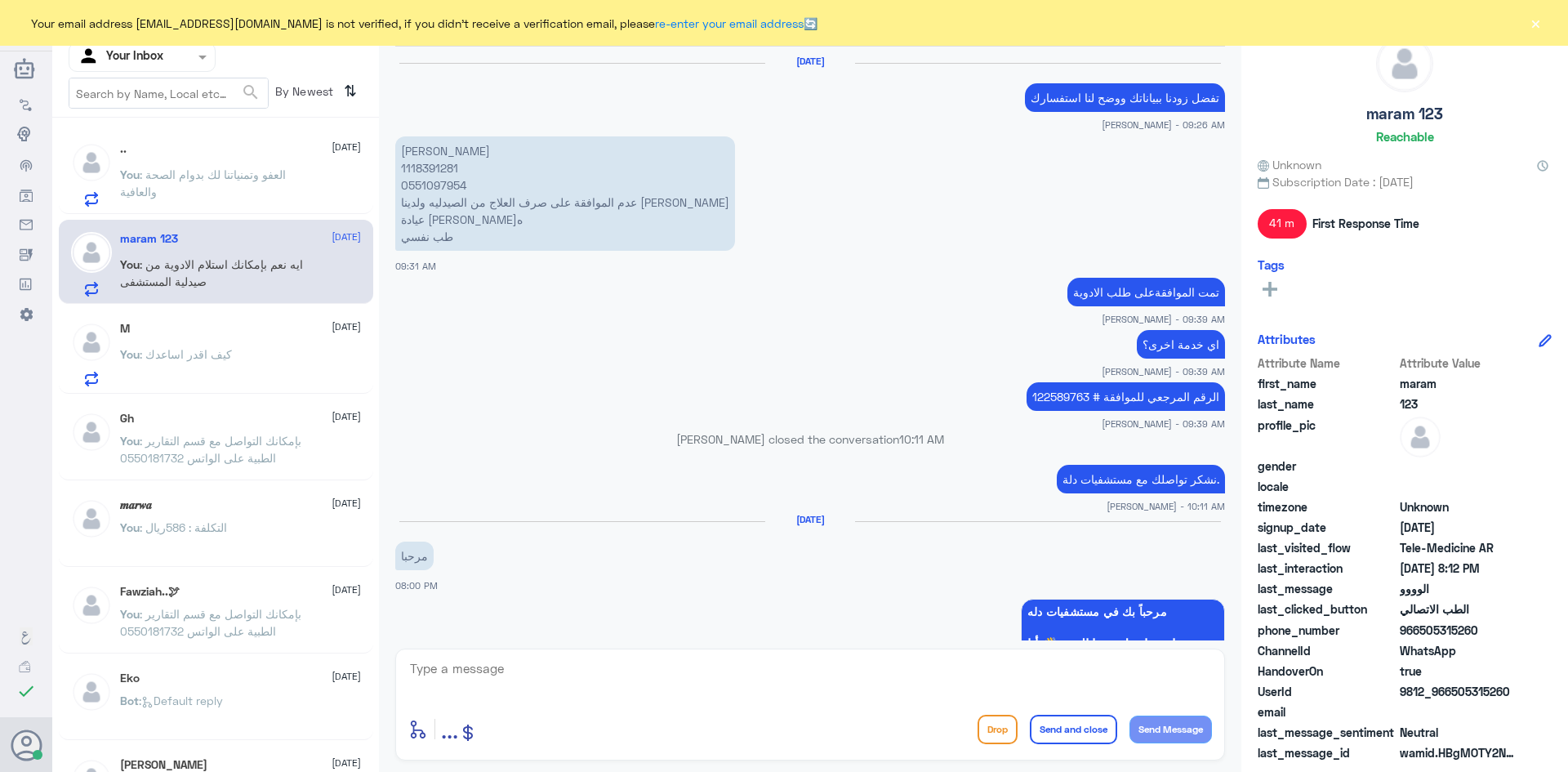
scroll to position [754, 0]
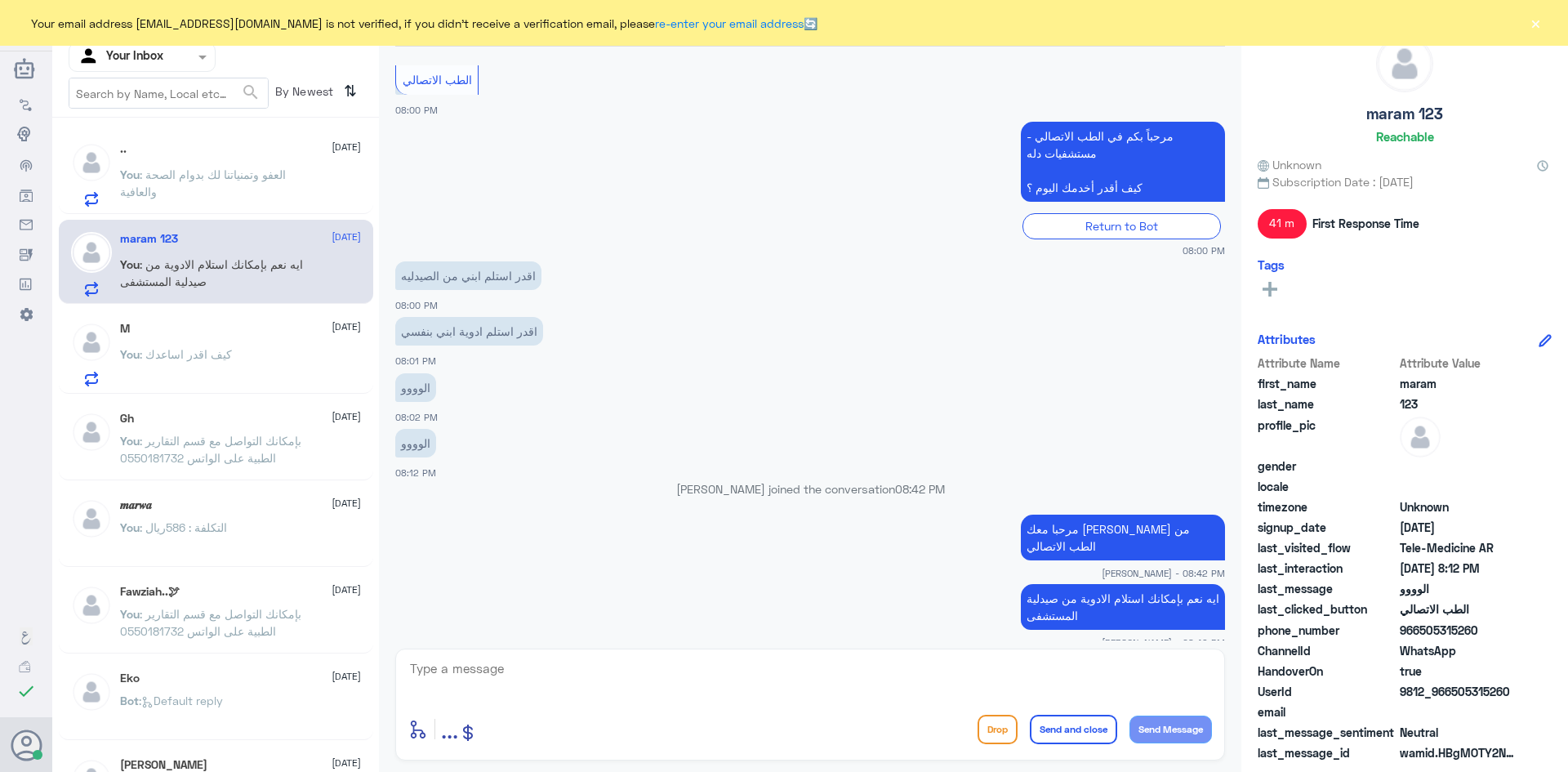
click at [265, 197] on p "You : العفو وتمنياتنا لك بدوام الصحة والعافية" at bounding box center [212, 186] width 184 height 40
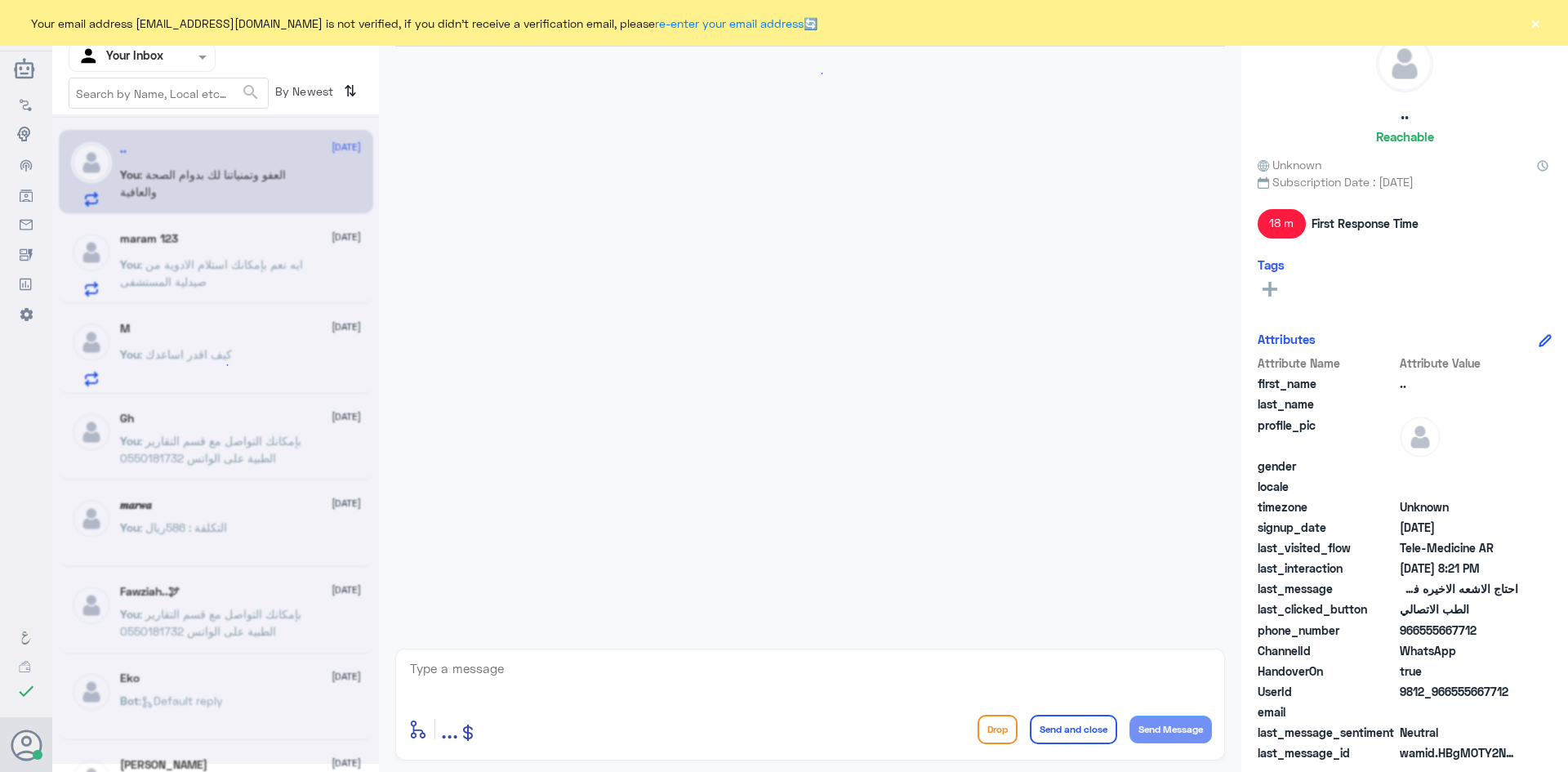
scroll to position [1156, 0]
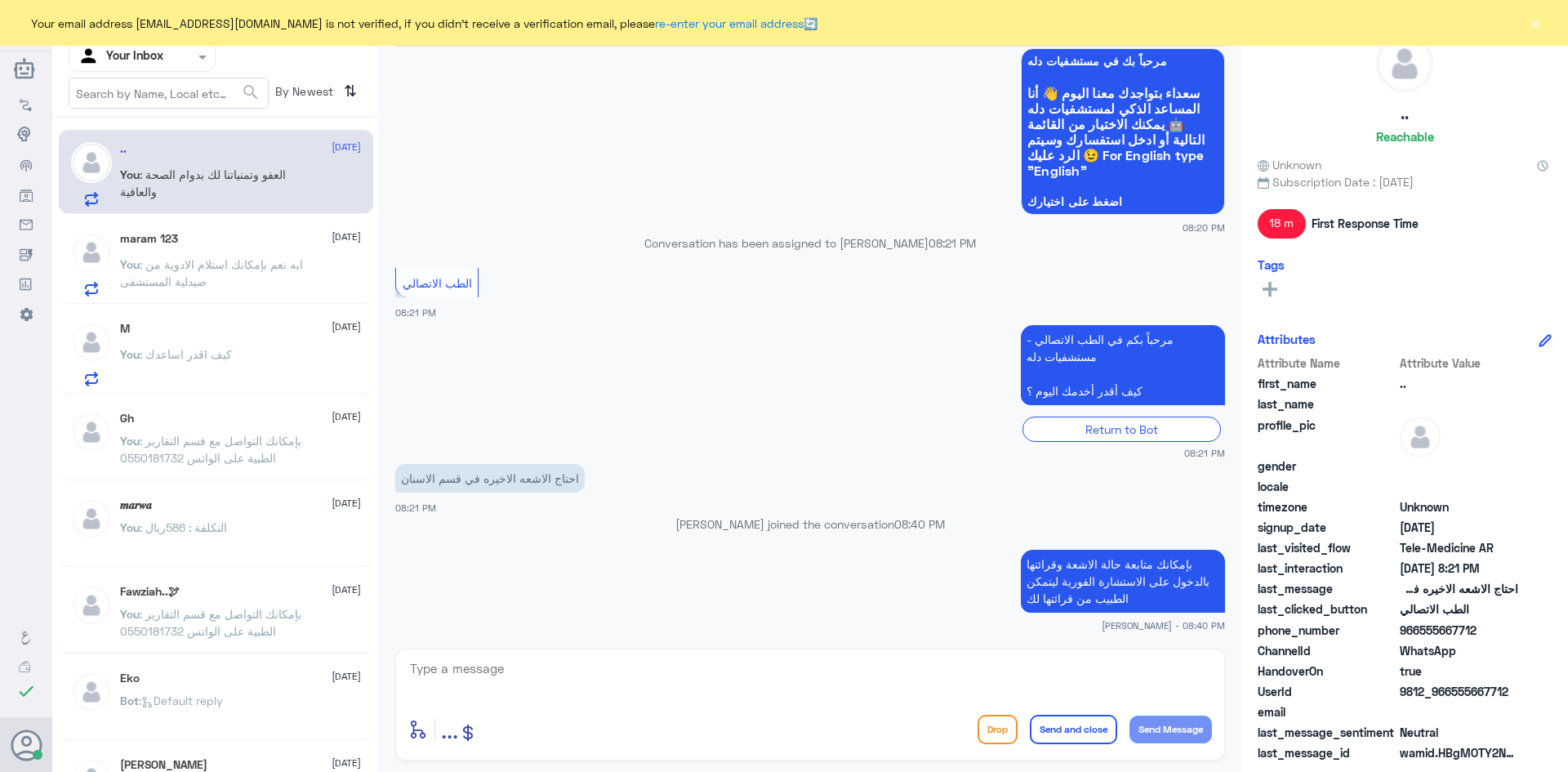
click at [1539, 23] on button "×" at bounding box center [1534, 23] width 17 height 17
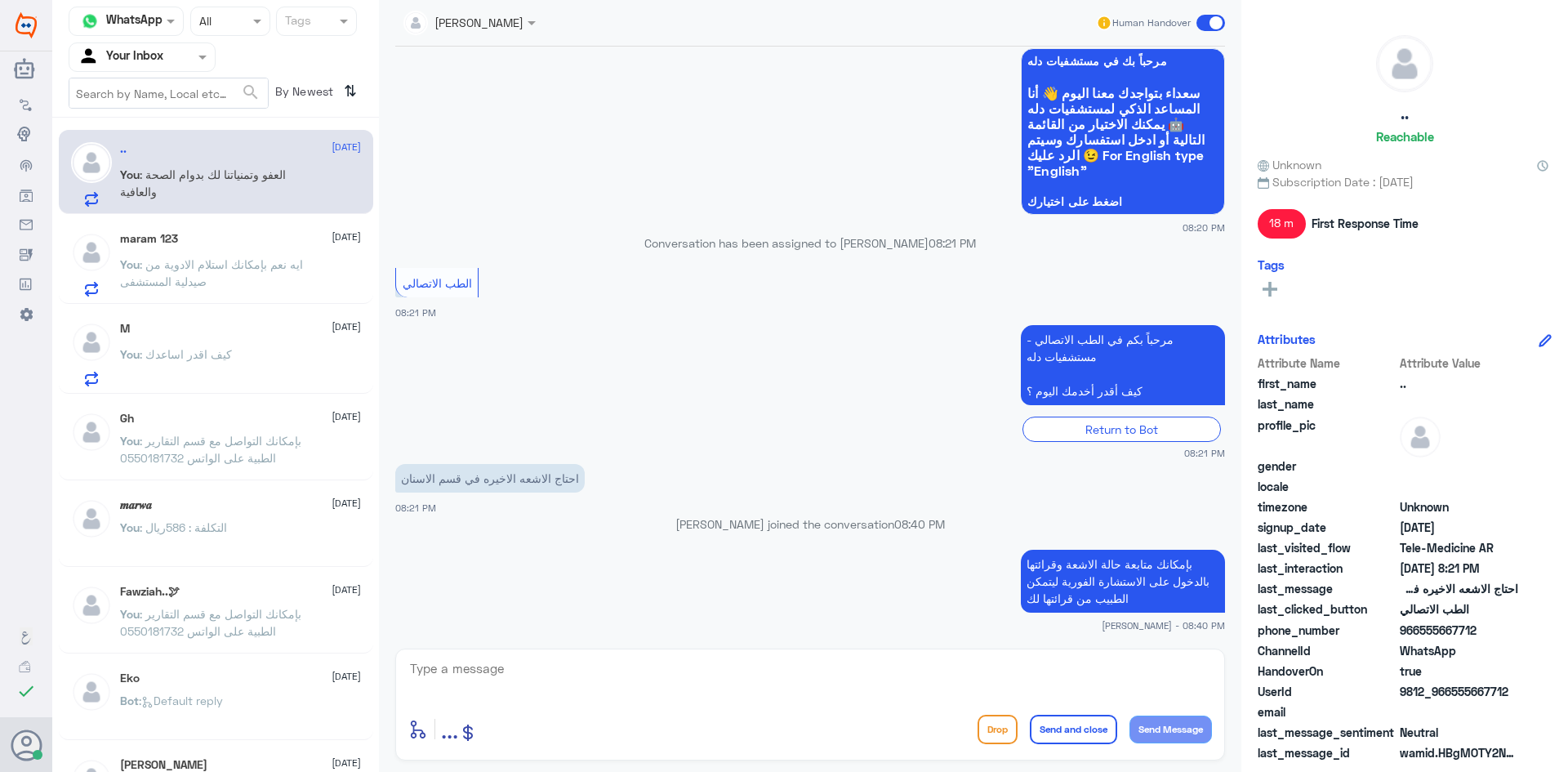
click at [261, 280] on p "You : ايه نعم بإمكانك استلام الادوية من صيدلية المستشفى" at bounding box center [212, 275] width 184 height 40
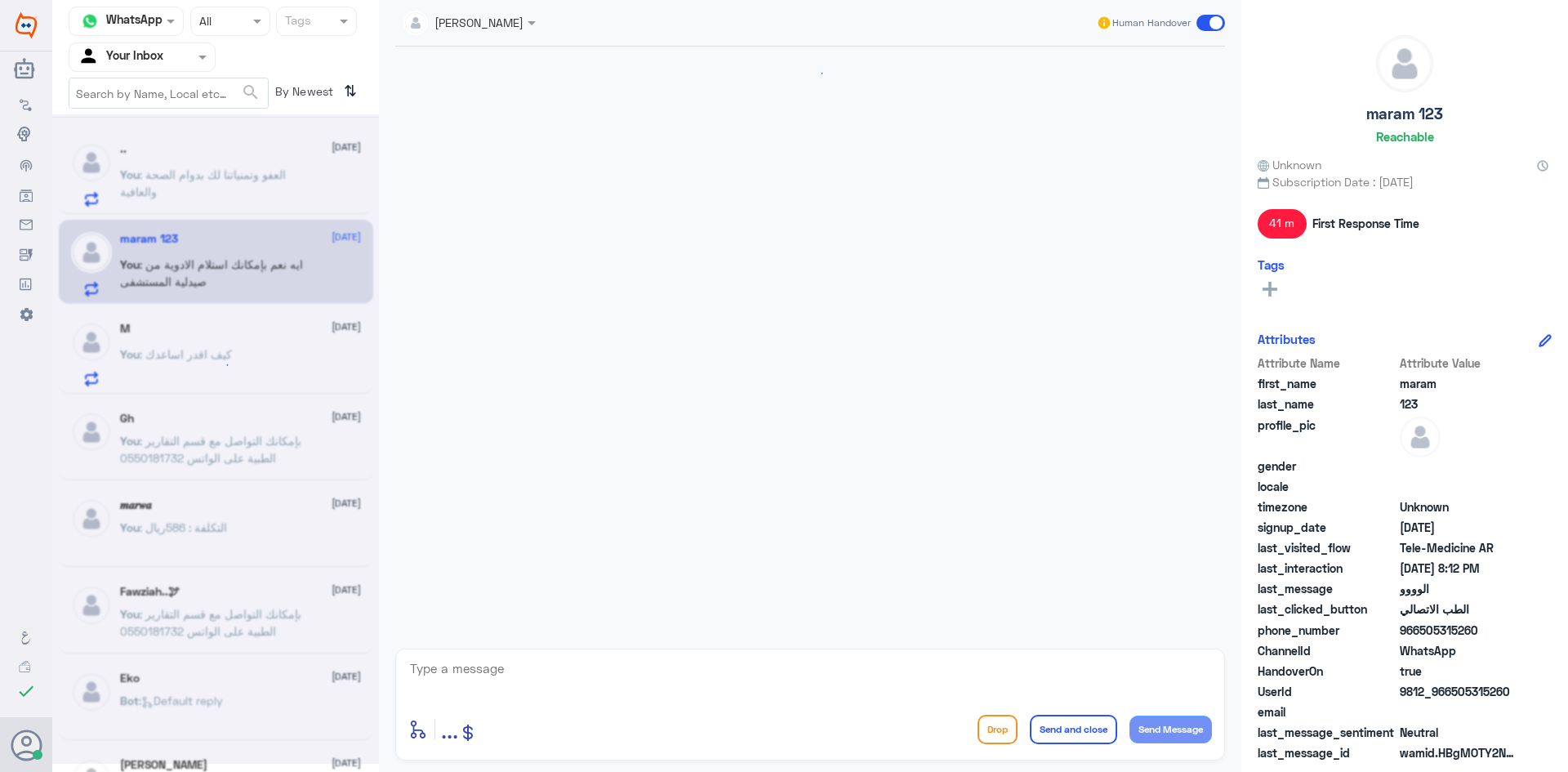
scroll to position [754, 0]
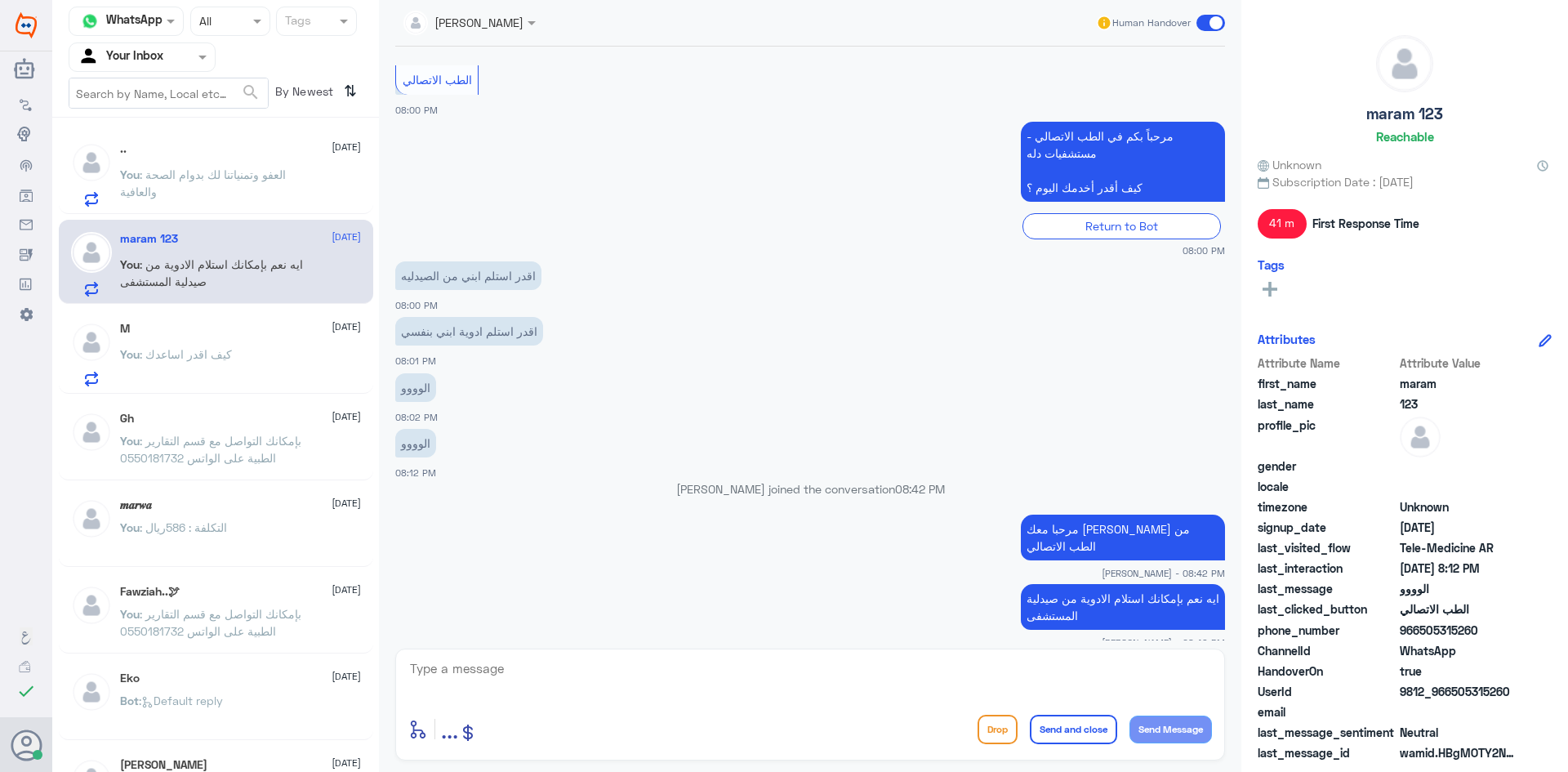
click at [274, 363] on div "You : كيف اقدر اساعدك" at bounding box center [241, 367] width 241 height 37
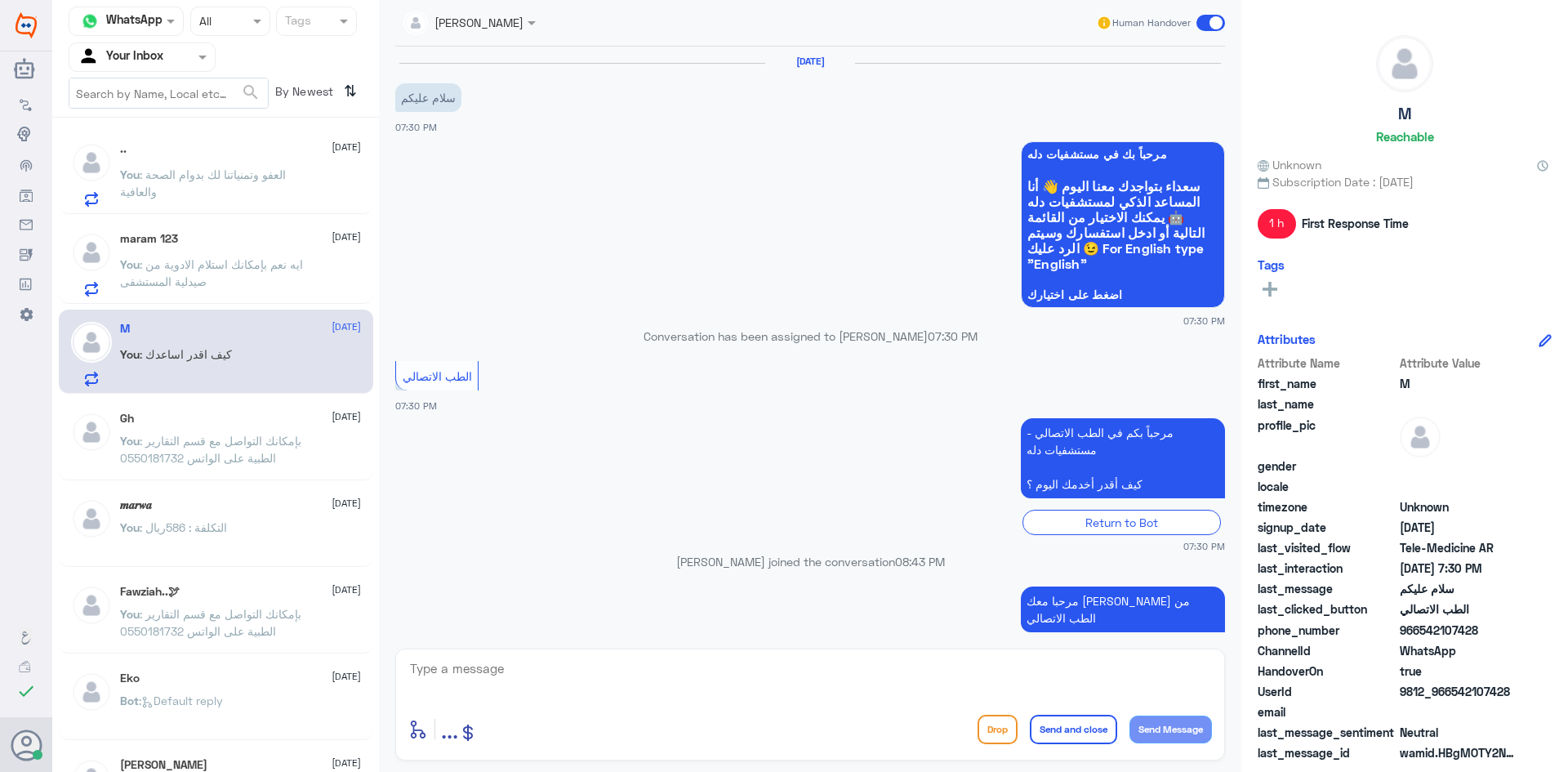
scroll to position [55, 0]
